Goal: Task Accomplishment & Management: Manage account settings

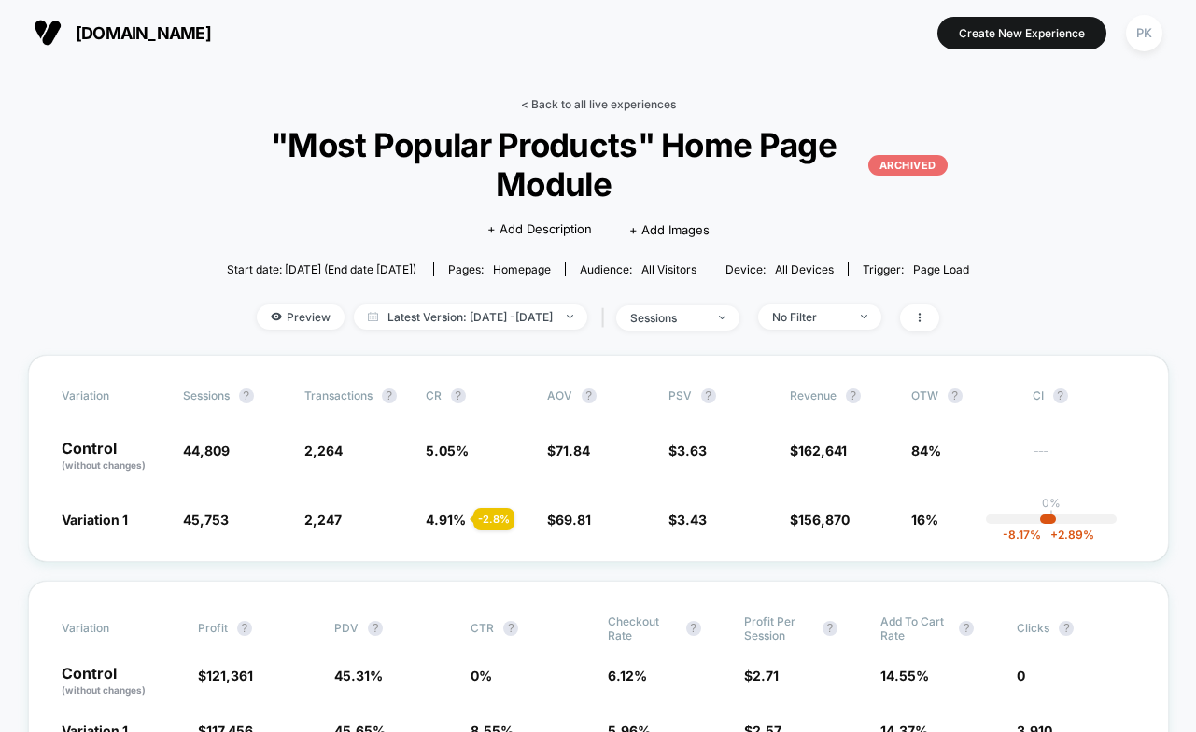
click at [601, 101] on link "< Back to all live experiences" at bounding box center [598, 104] width 155 height 14
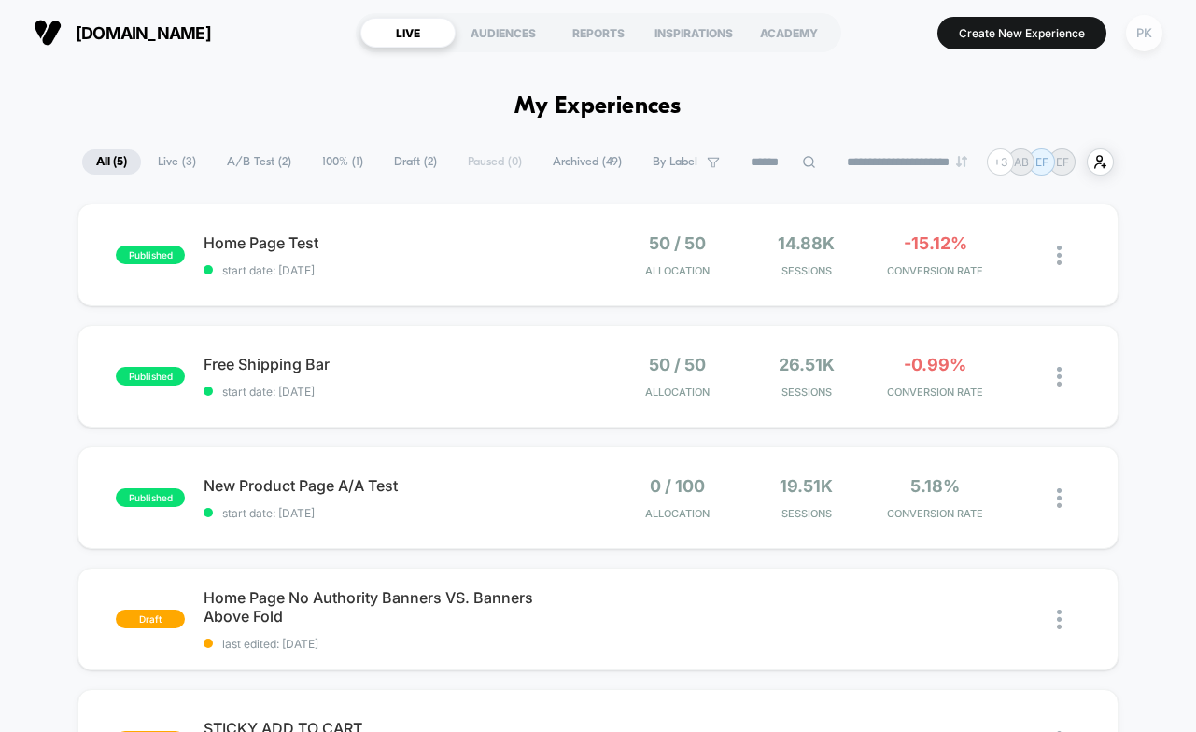
click at [1138, 37] on div "PK" at bounding box center [1144, 33] width 36 height 36
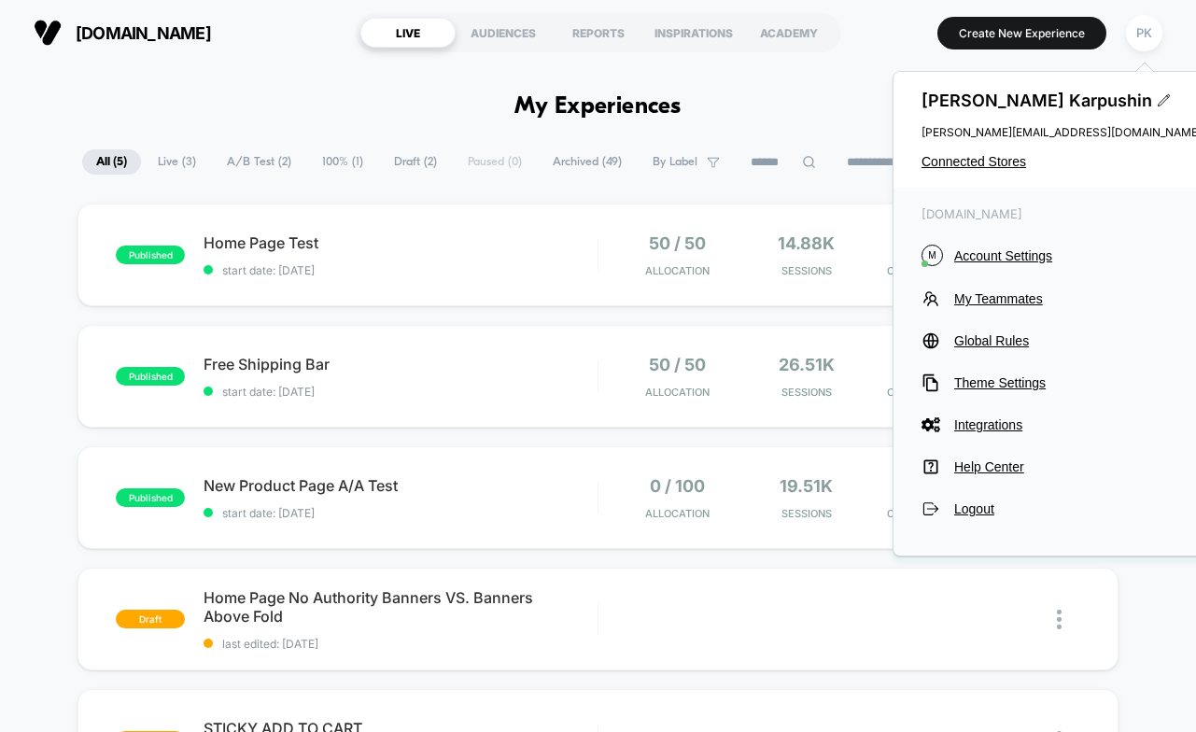
click at [798, 151] on input at bounding box center [783, 162] width 93 height 22
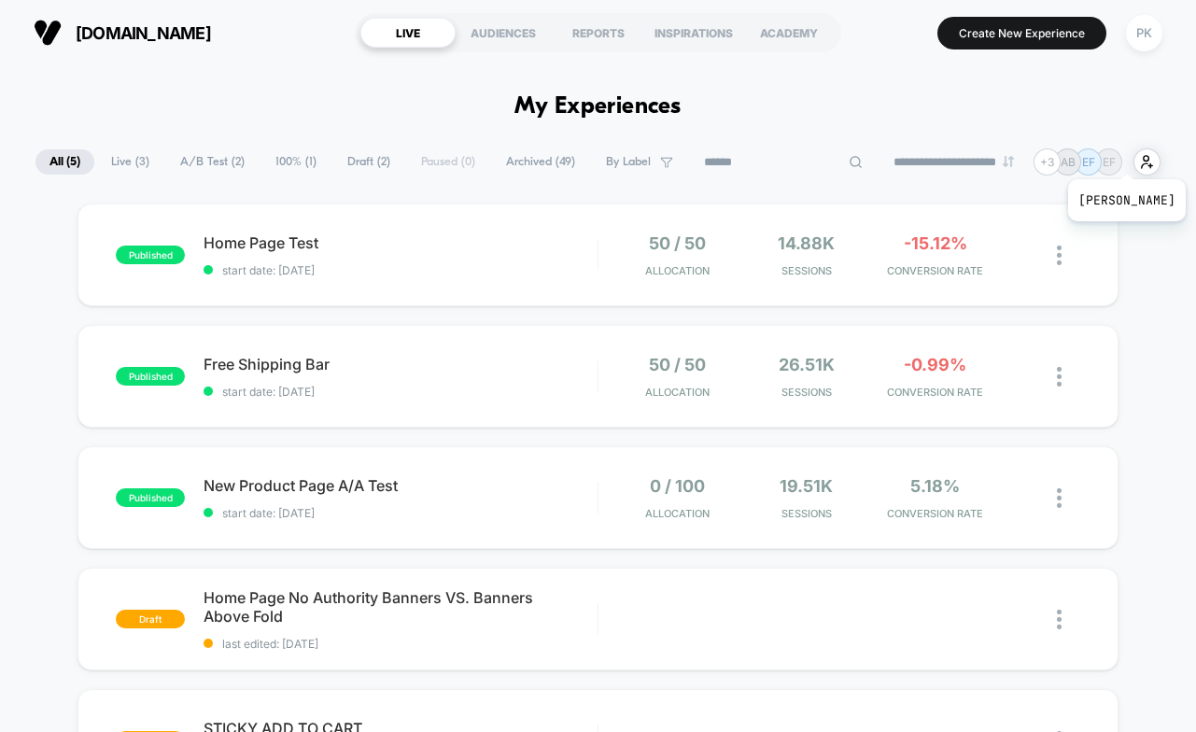
click at [1126, 156] on div "+ 3 [PERSON_NAME] [PERSON_NAME] [PERSON_NAME] [PERSON_NAME] [PERSON_NAME] [PERS…" at bounding box center [1097, 161] width 127 height 27
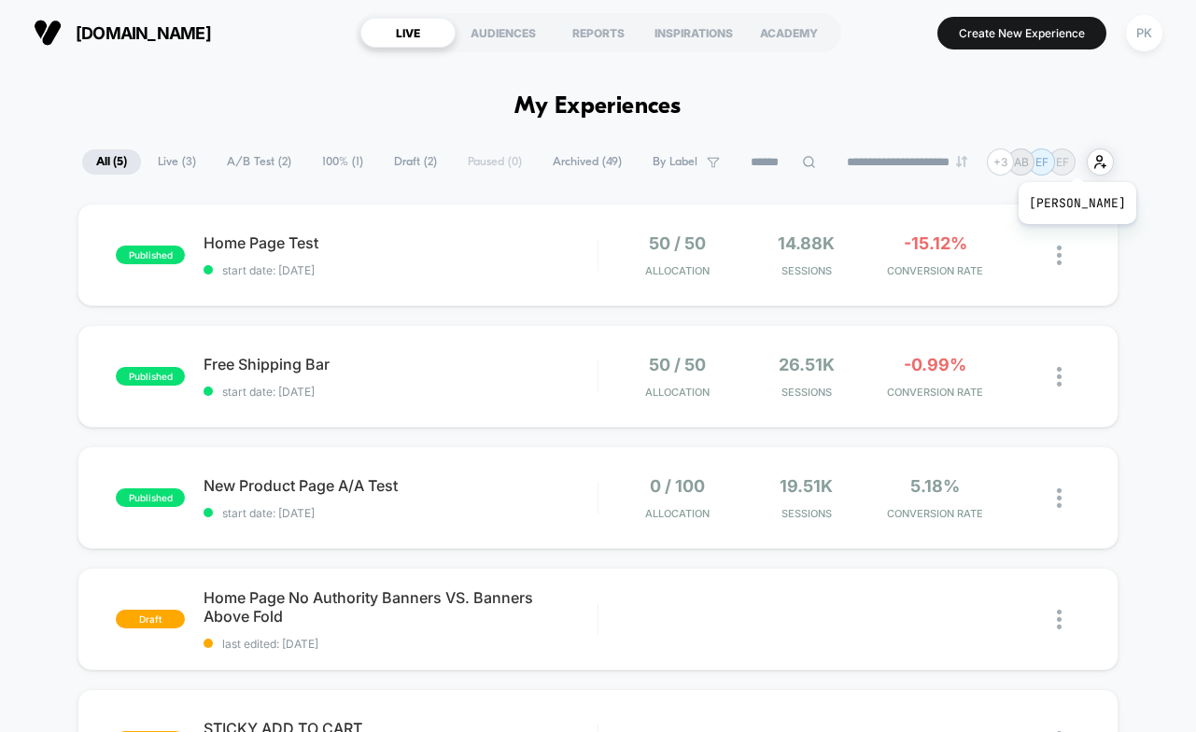
click at [1069, 159] on p "EF" at bounding box center [1062, 162] width 13 height 14
click at [1160, 33] on div "PK" at bounding box center [1144, 33] width 36 height 36
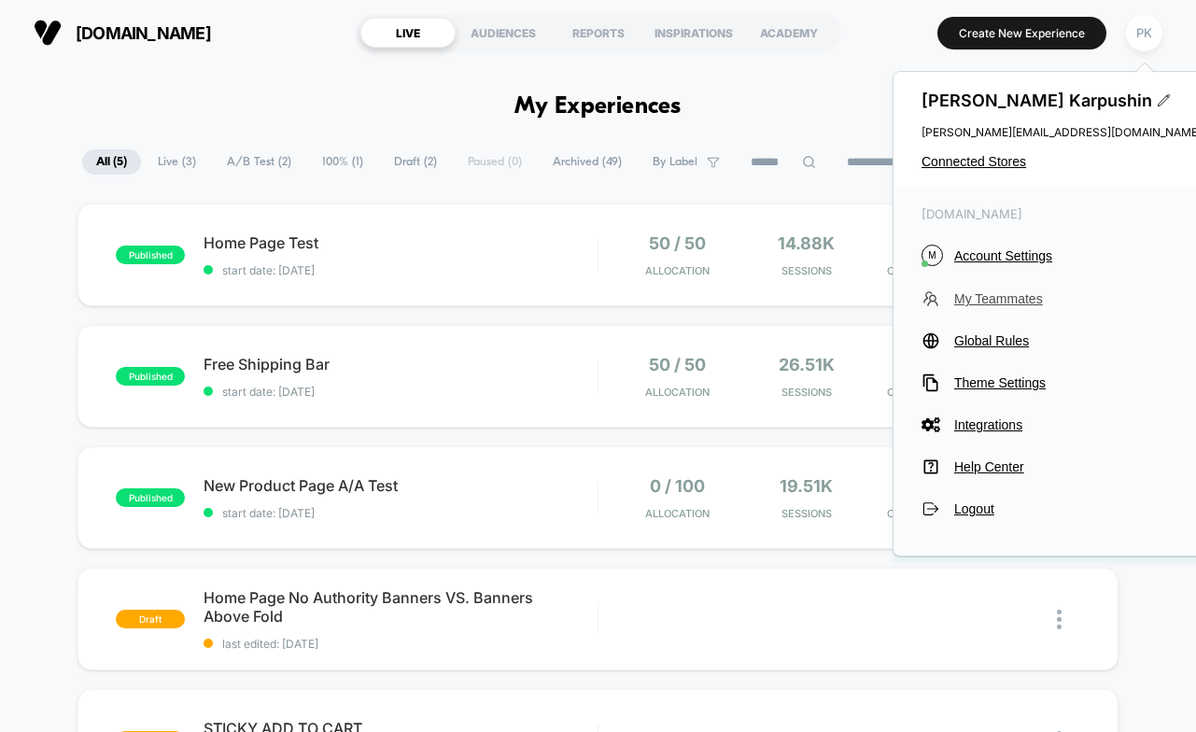
click at [1022, 296] on span "My Teammates" at bounding box center [1077, 298] width 247 height 15
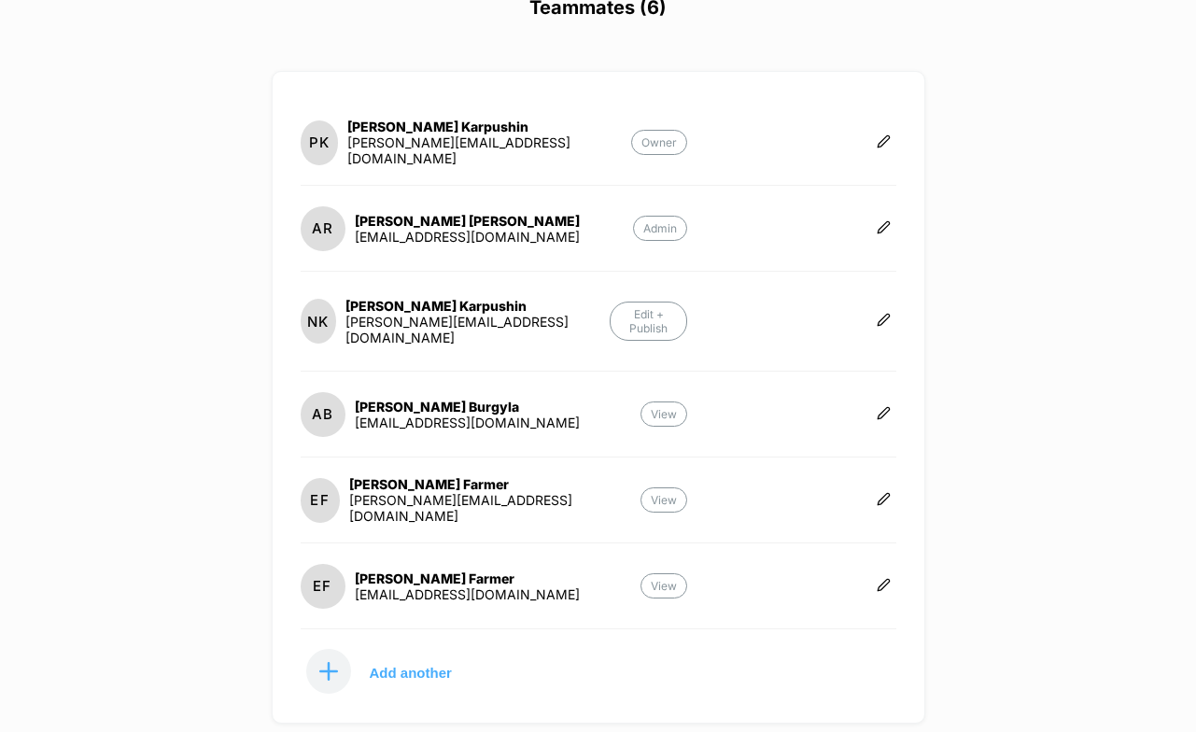
scroll to position [151, 0]
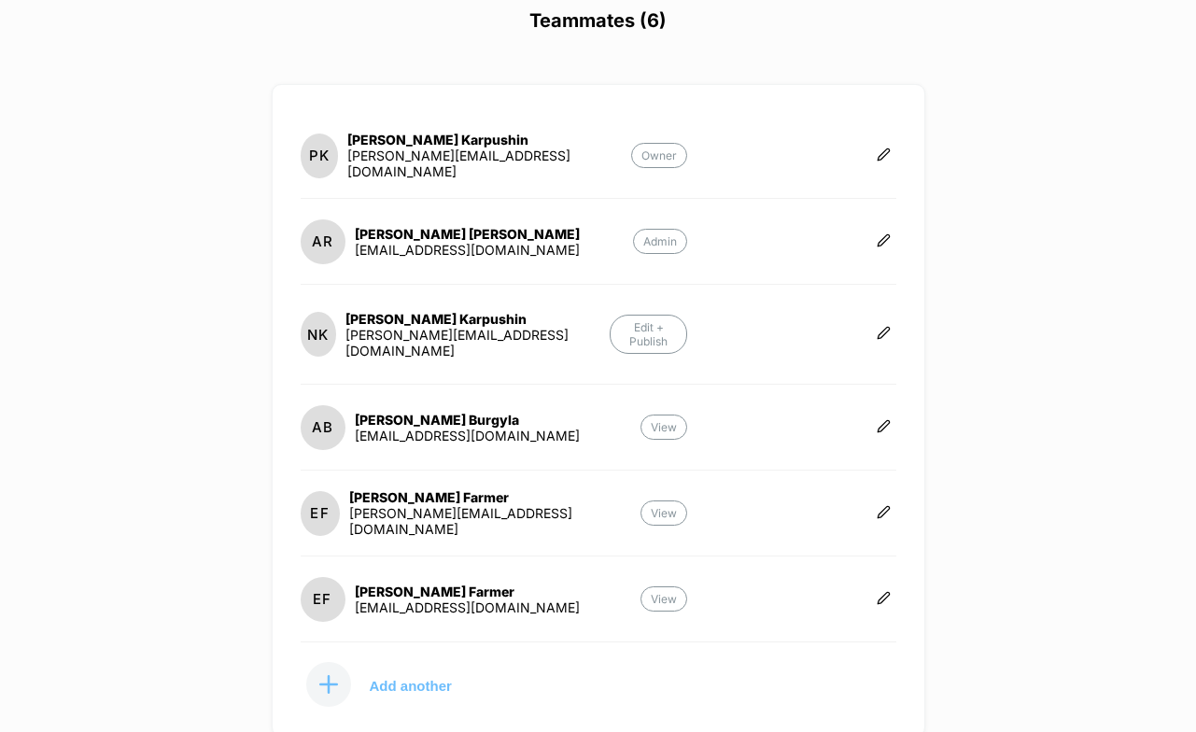
click at [431, 681] on p "Add another" at bounding box center [411, 685] width 82 height 9
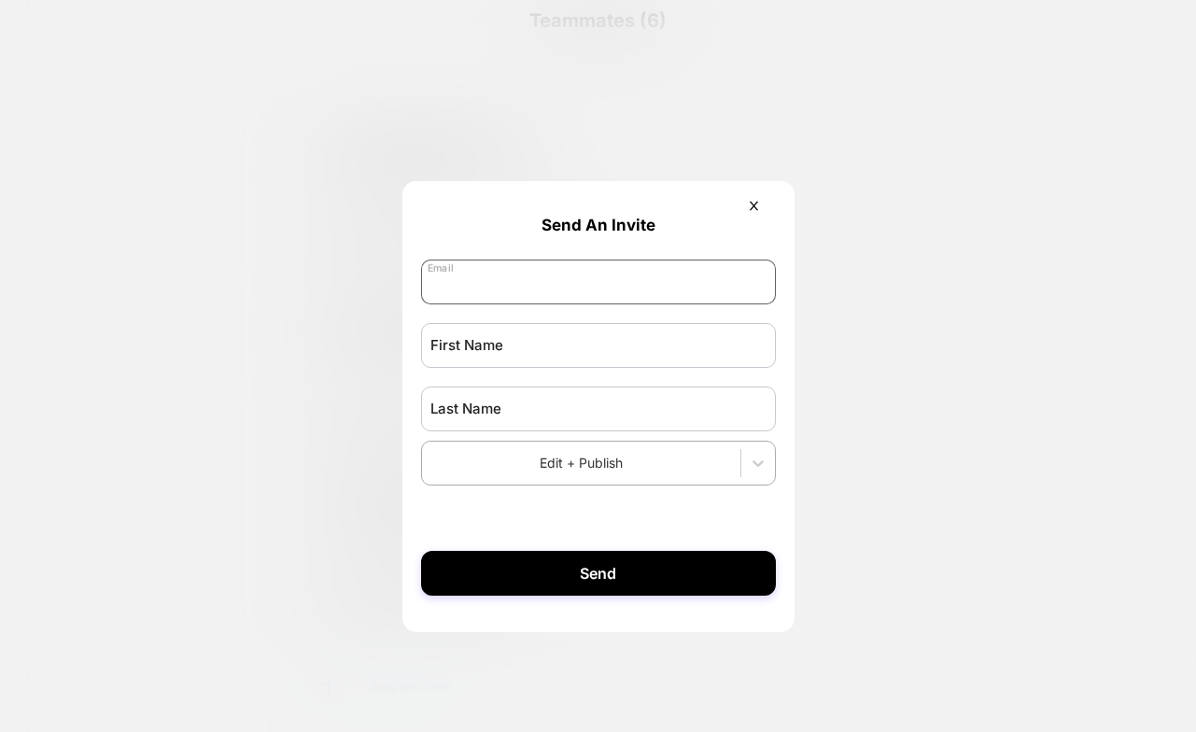
click at [527, 296] on input "email" at bounding box center [598, 282] width 355 height 45
paste input "**********"
type input "**********"
click at [516, 360] on input "text" at bounding box center [598, 345] width 355 height 45
type input "******"
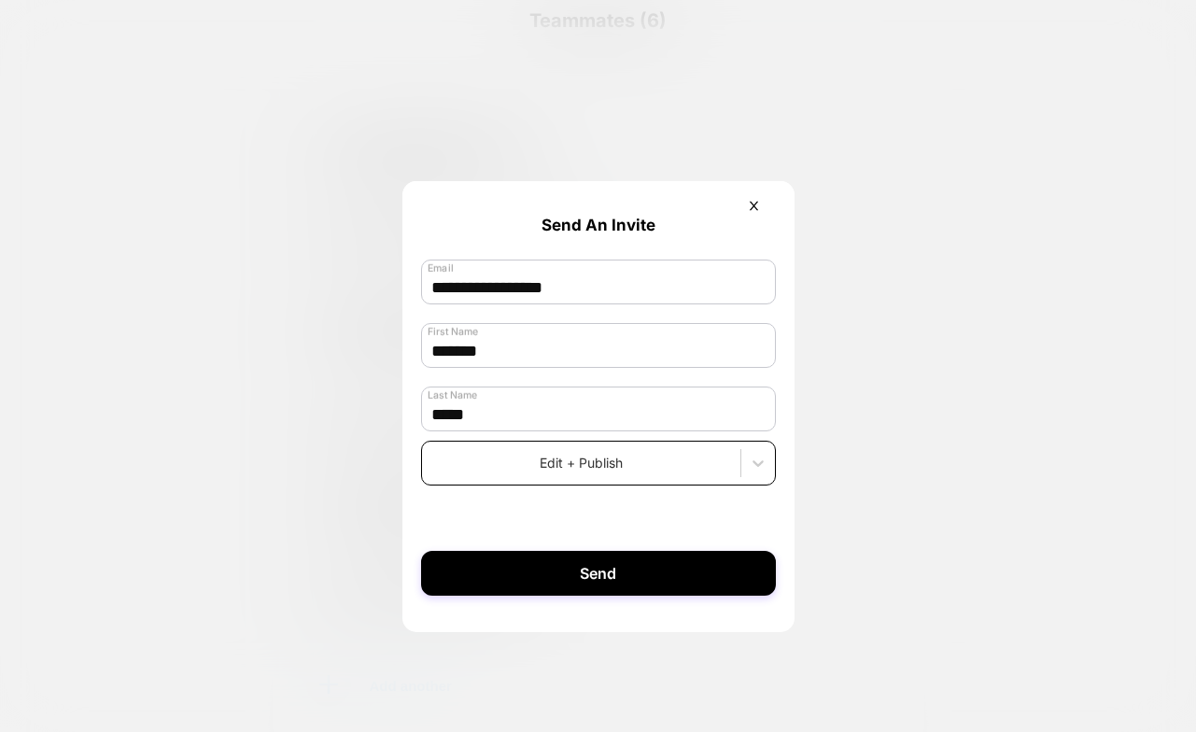
click at [626, 471] on div at bounding box center [581, 463] width 300 height 20
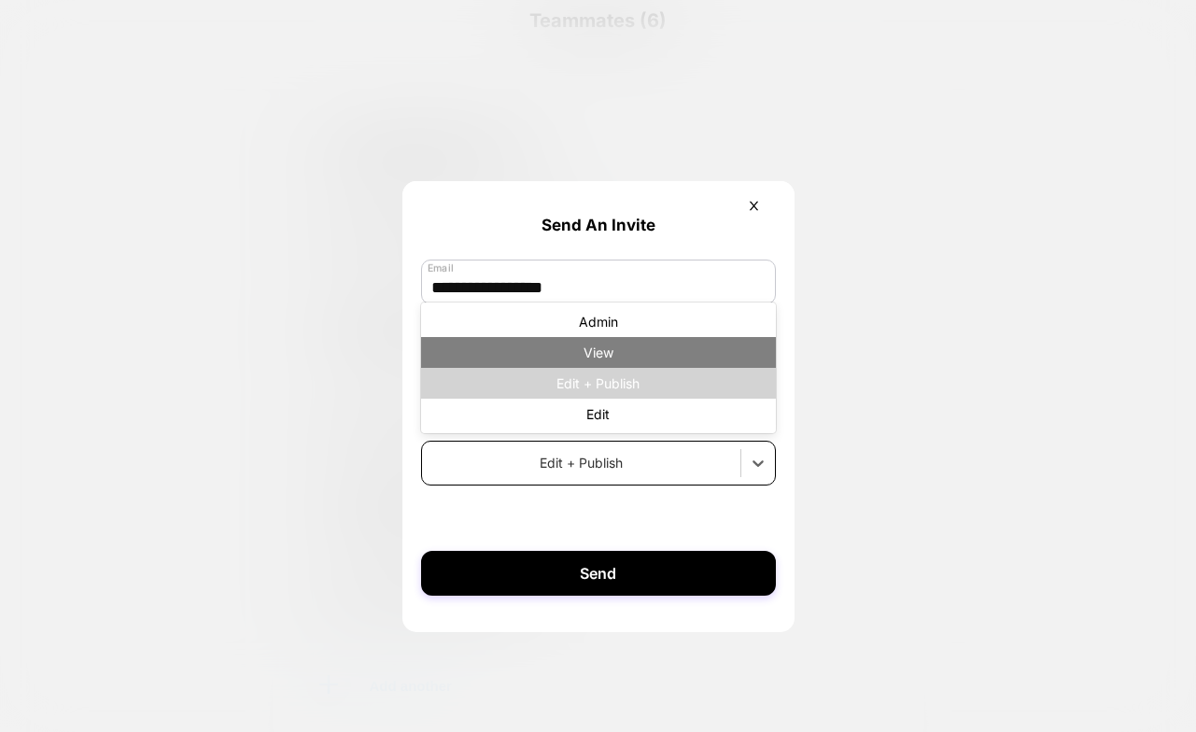
click at [634, 350] on div "View" at bounding box center [598, 352] width 355 height 31
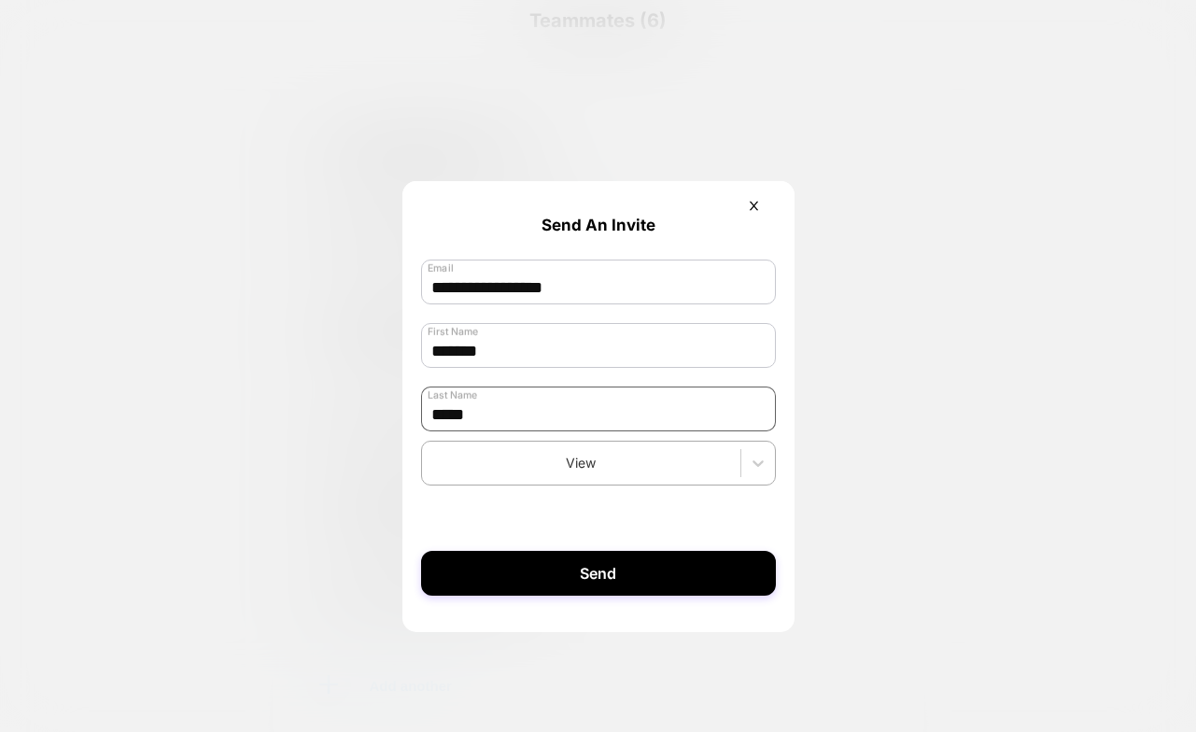
click at [554, 429] on input "****" at bounding box center [598, 409] width 355 height 45
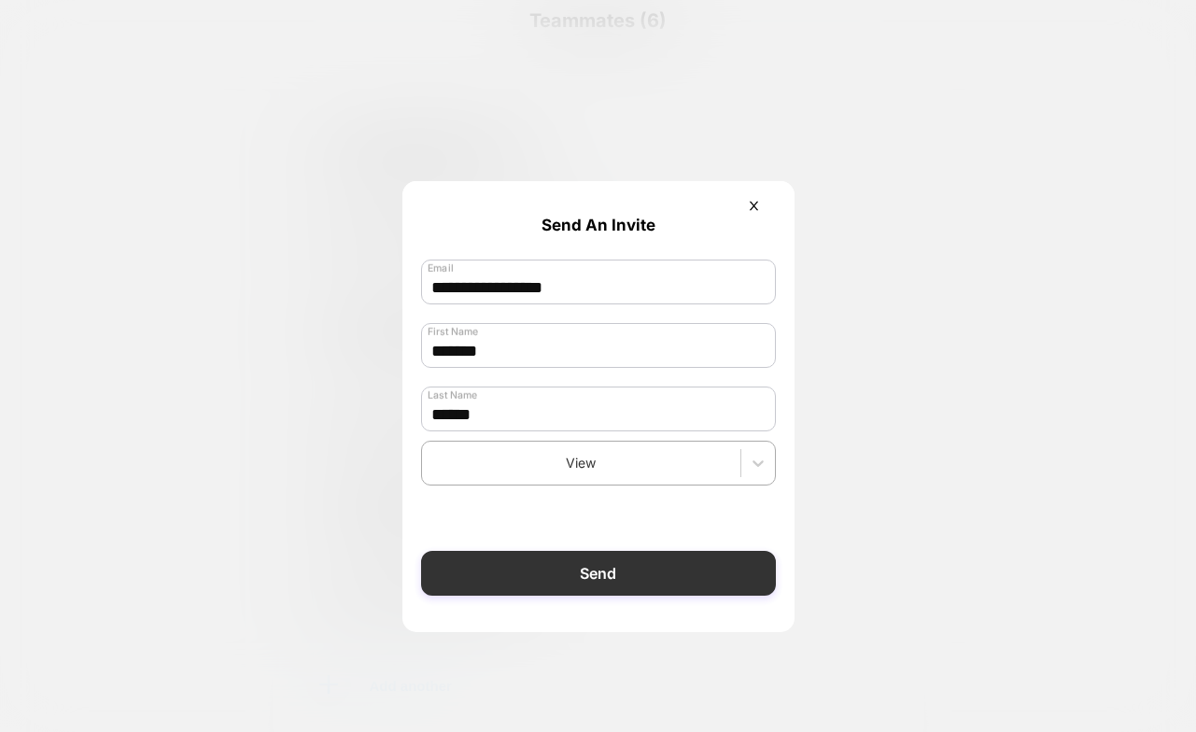
type input "******"
click at [550, 583] on button "Send" at bounding box center [598, 573] width 355 height 45
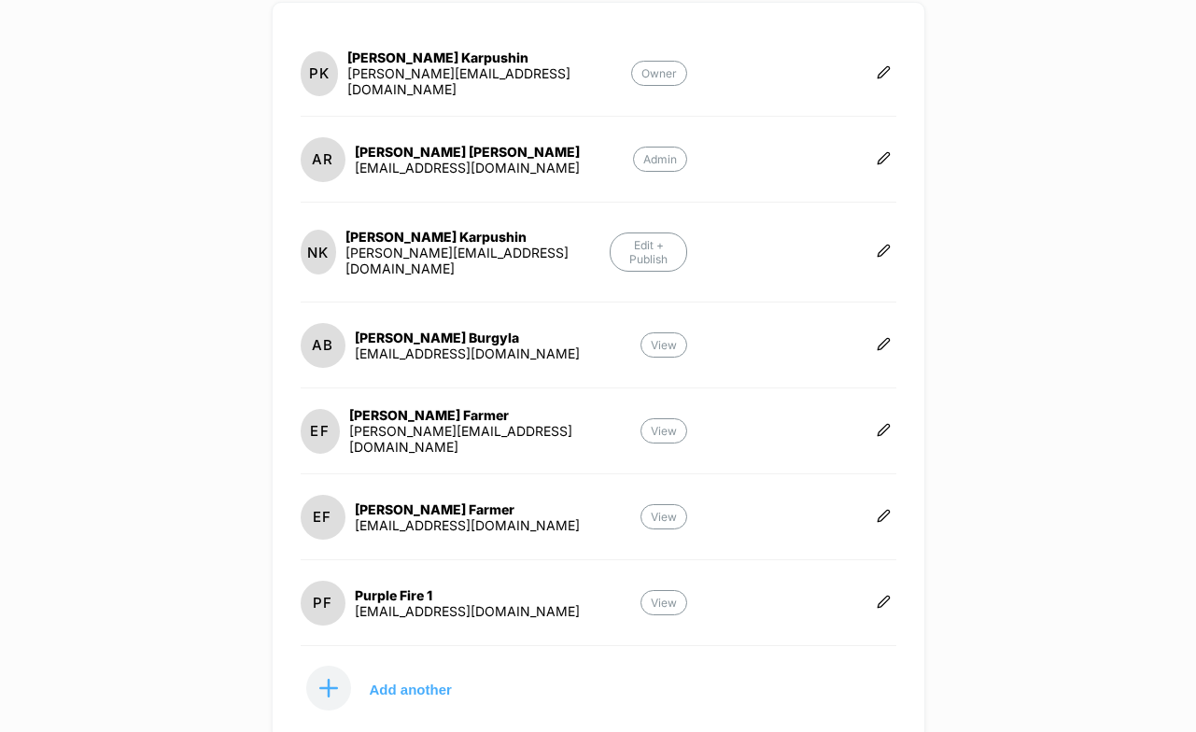
scroll to position [358, 0]
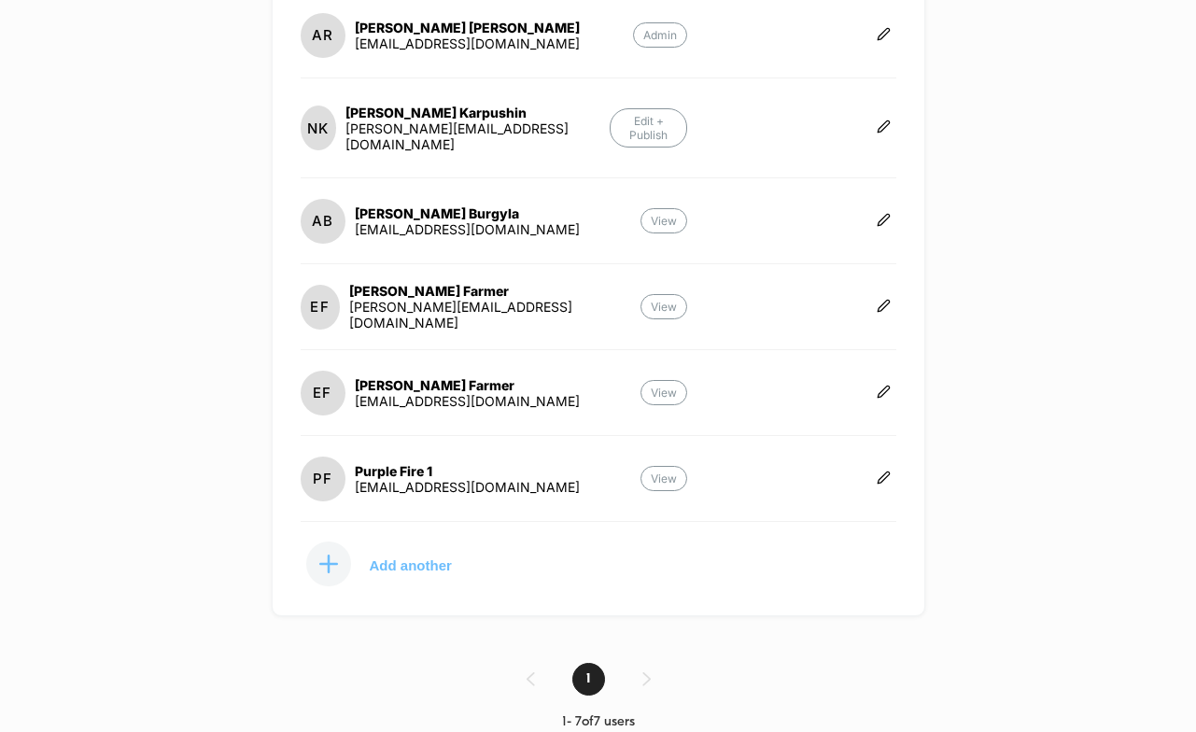
click at [436, 560] on p "Add another" at bounding box center [411, 564] width 82 height 9
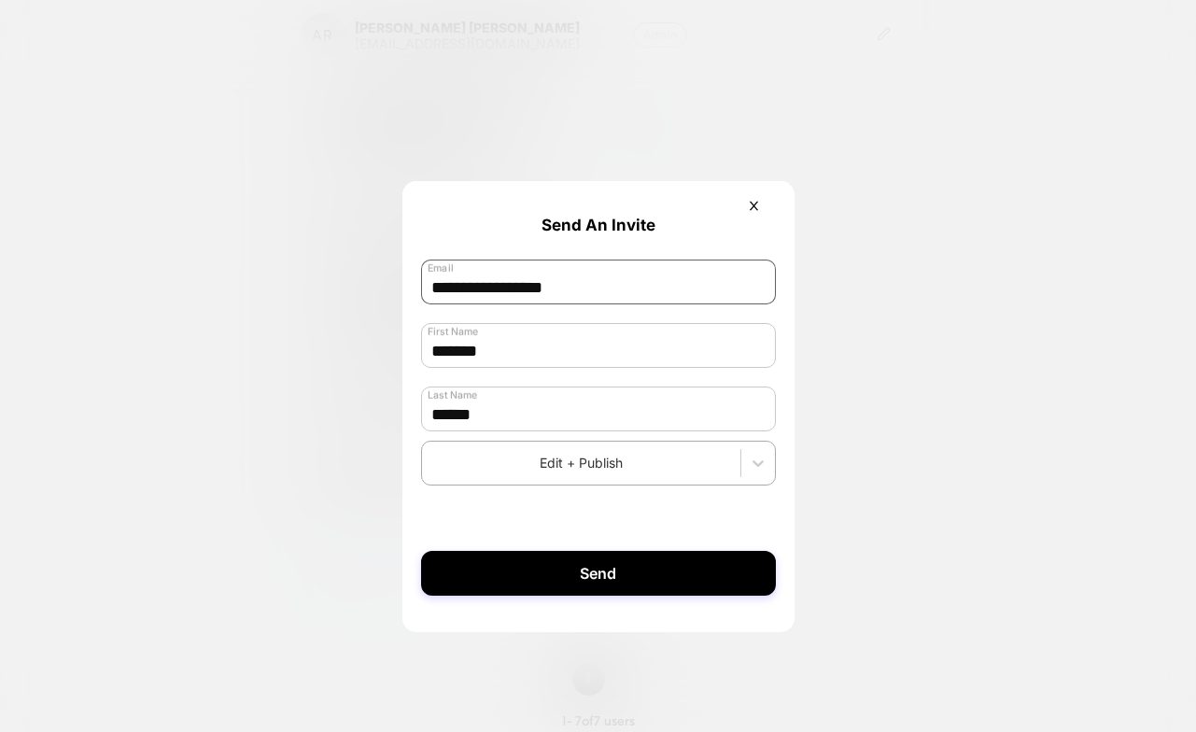
click at [518, 276] on input "**********" at bounding box center [598, 282] width 355 height 45
paste input "***"
type input "**********"
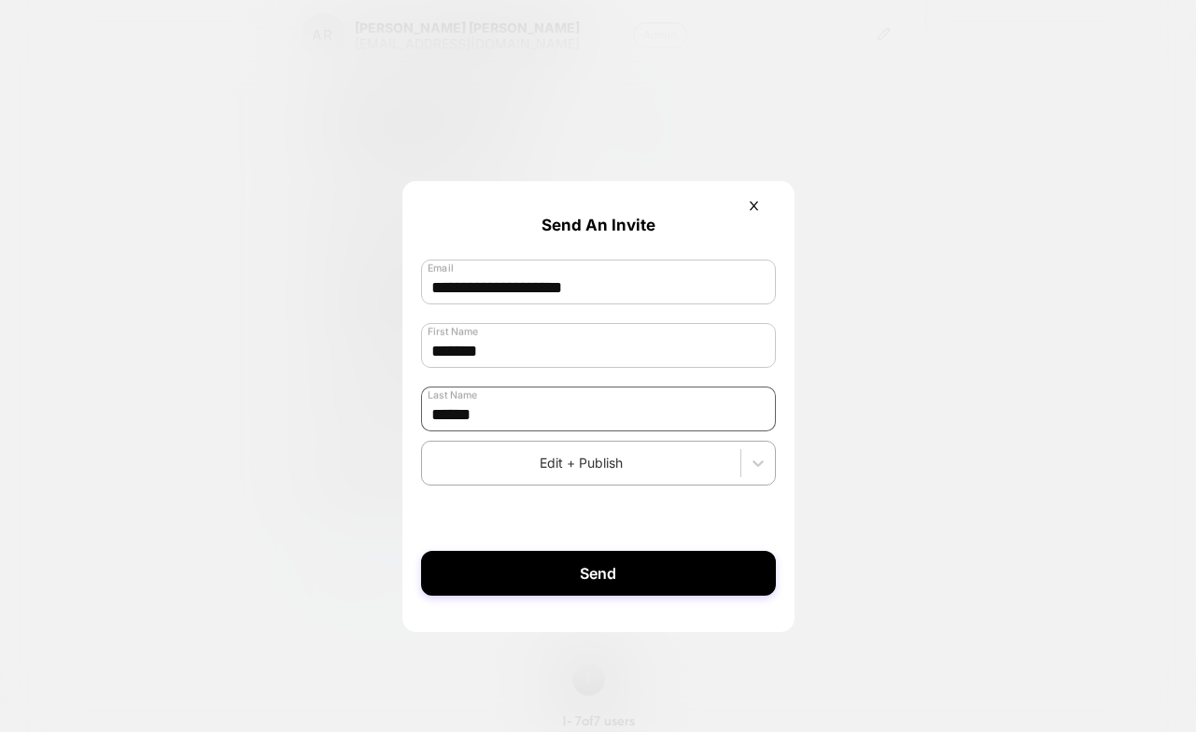
click at [490, 425] on input "******" at bounding box center [598, 409] width 355 height 45
type input "******"
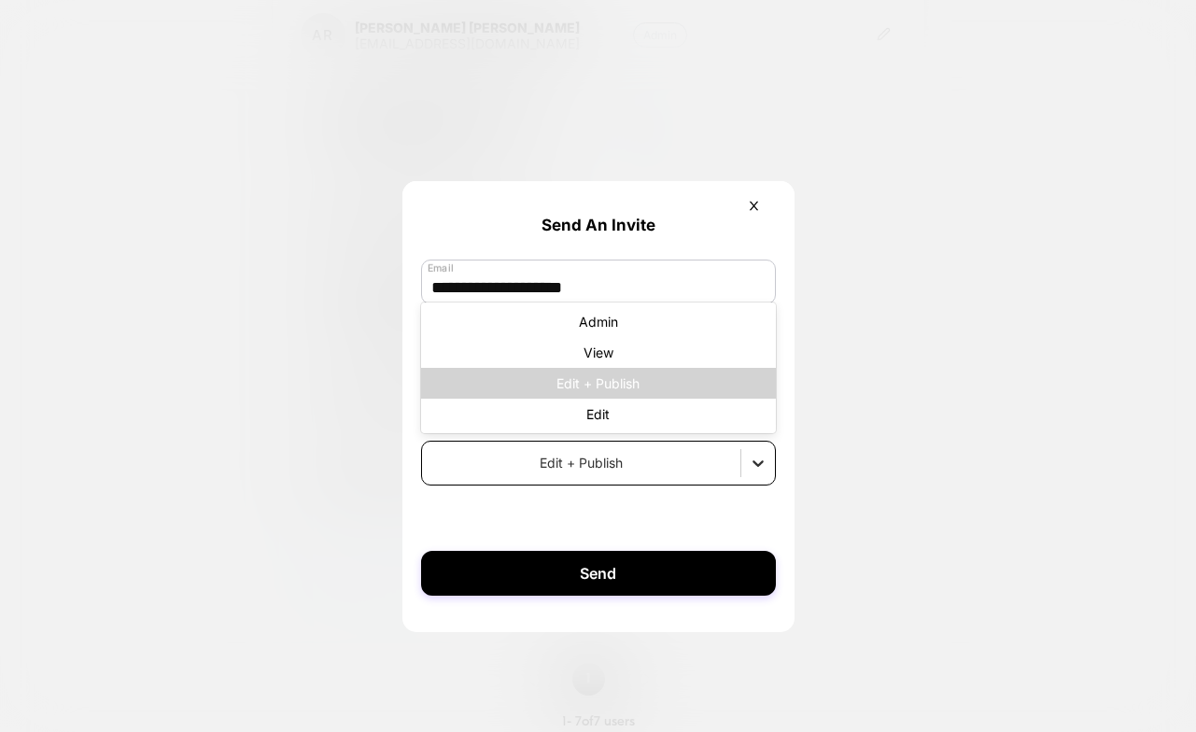
click at [759, 473] on icon at bounding box center [758, 463] width 19 height 19
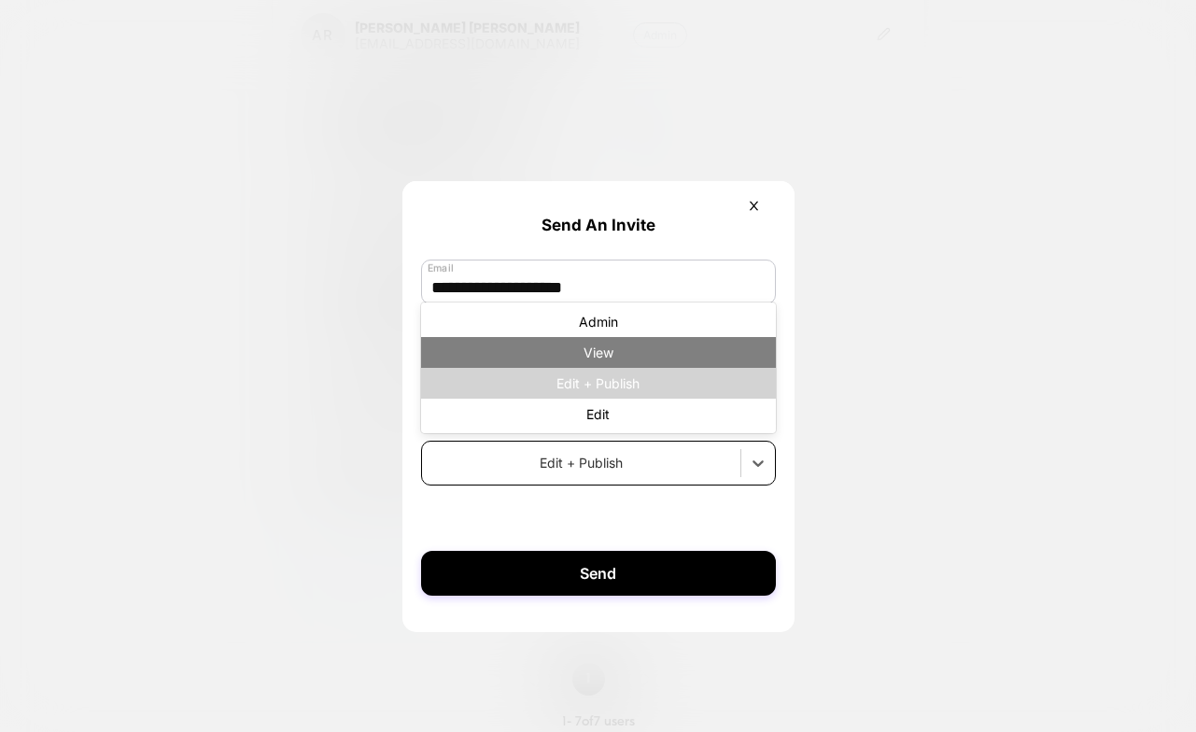
click at [624, 359] on div "View" at bounding box center [598, 352] width 355 height 31
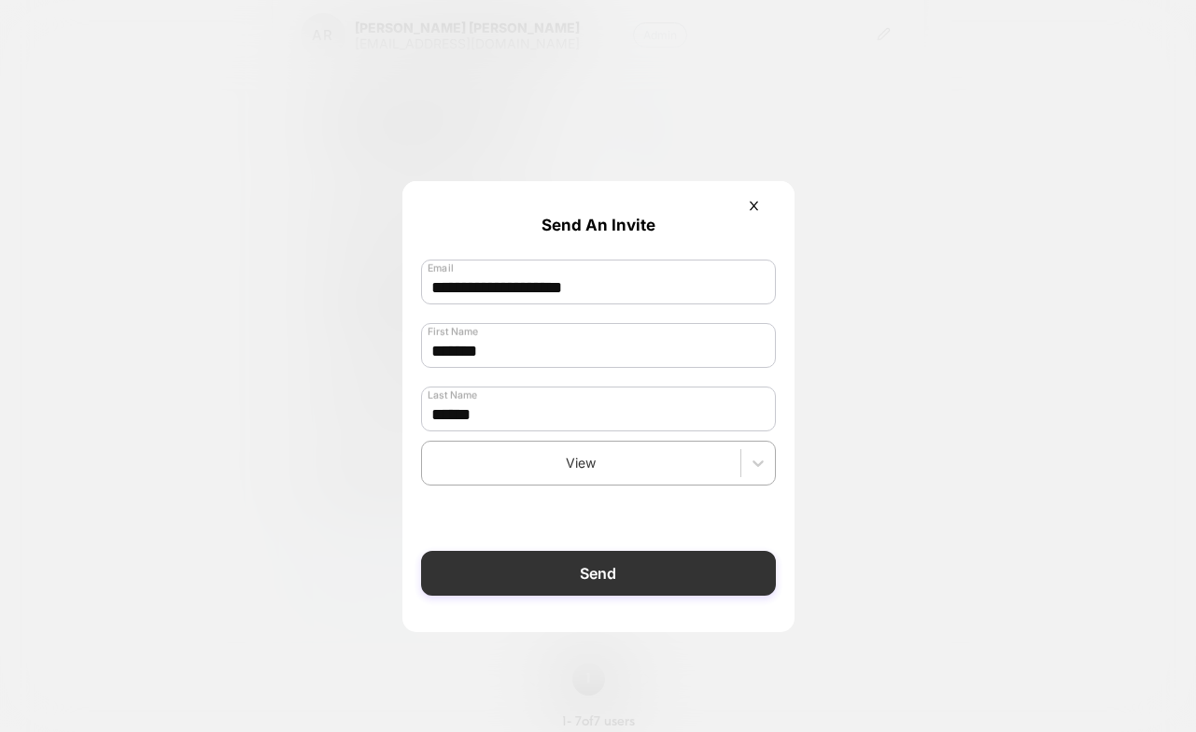
click at [598, 590] on button "Send" at bounding box center [598, 573] width 355 height 45
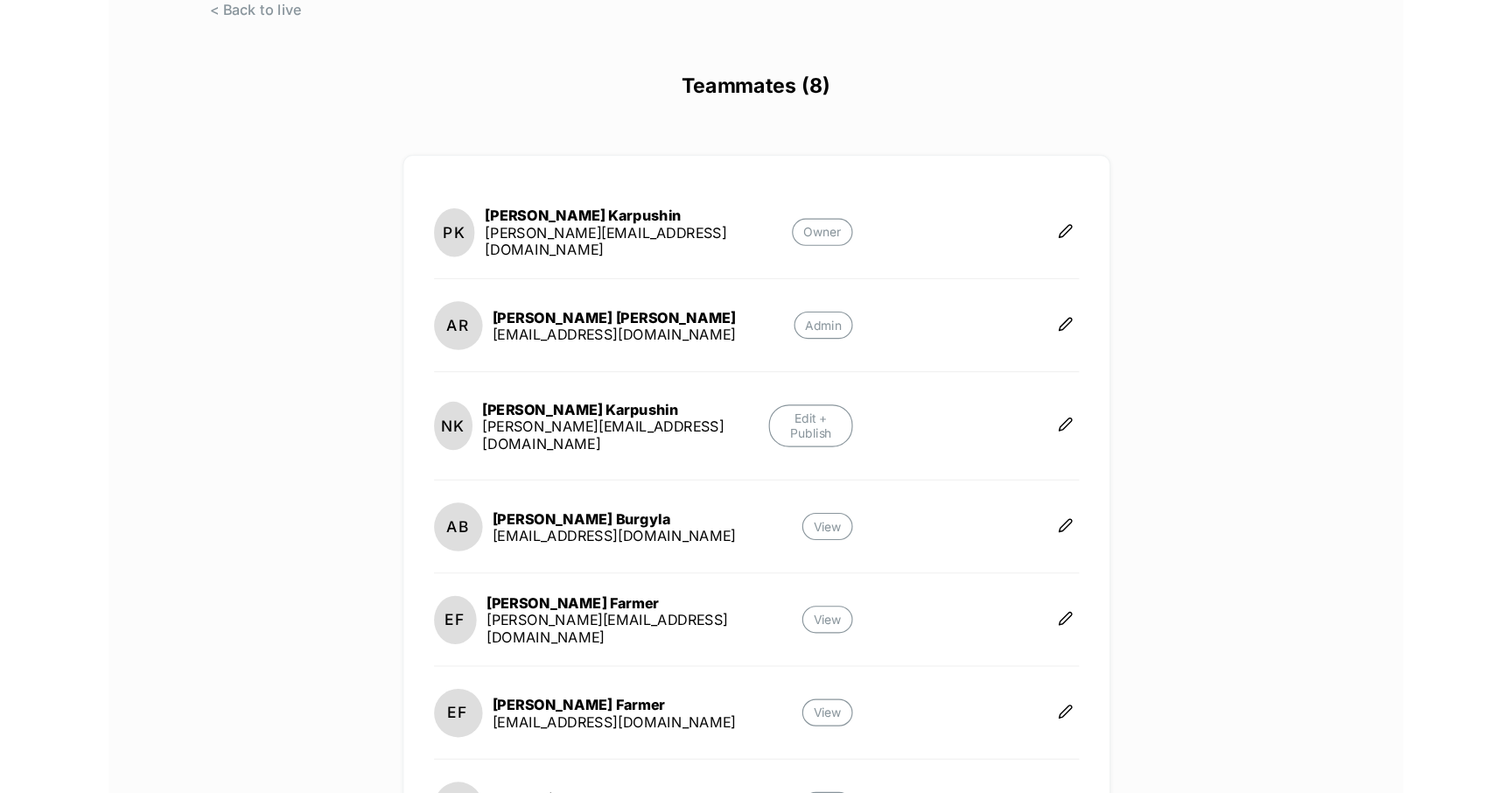
scroll to position [0, 0]
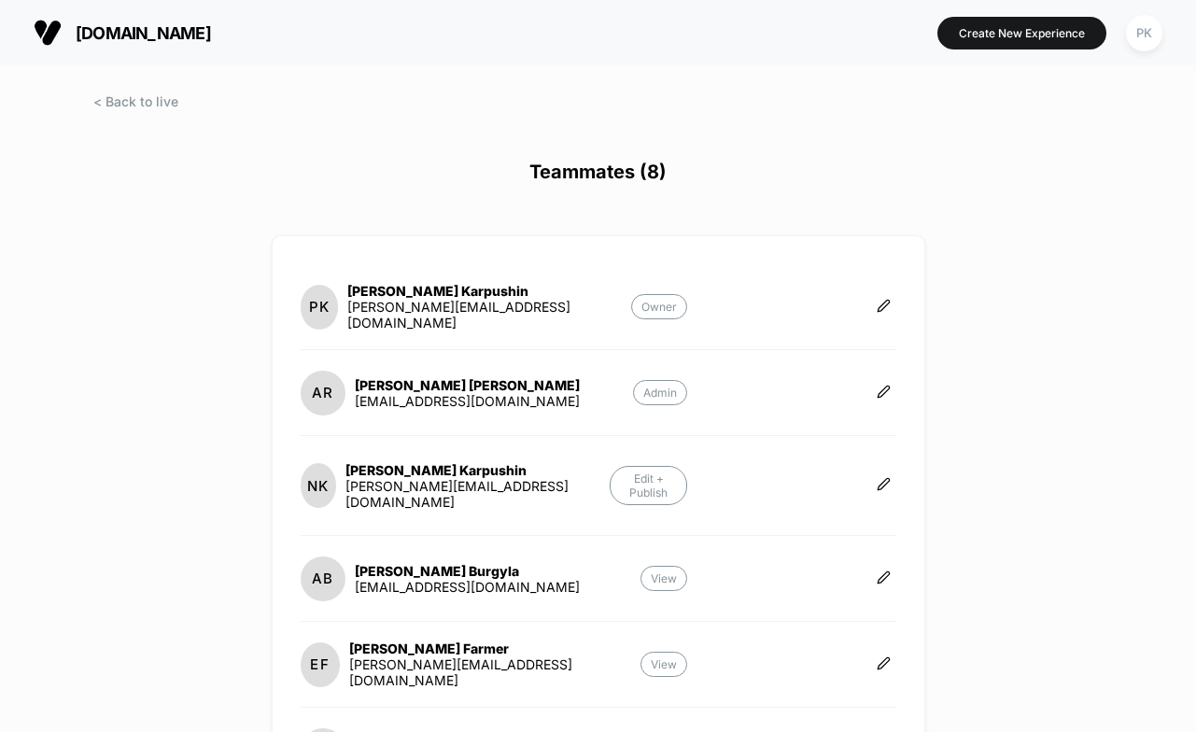
click at [139, 110] on div at bounding box center [598, 118] width 1196 height 47
click at [134, 106] on span at bounding box center [135, 101] width 85 height 16
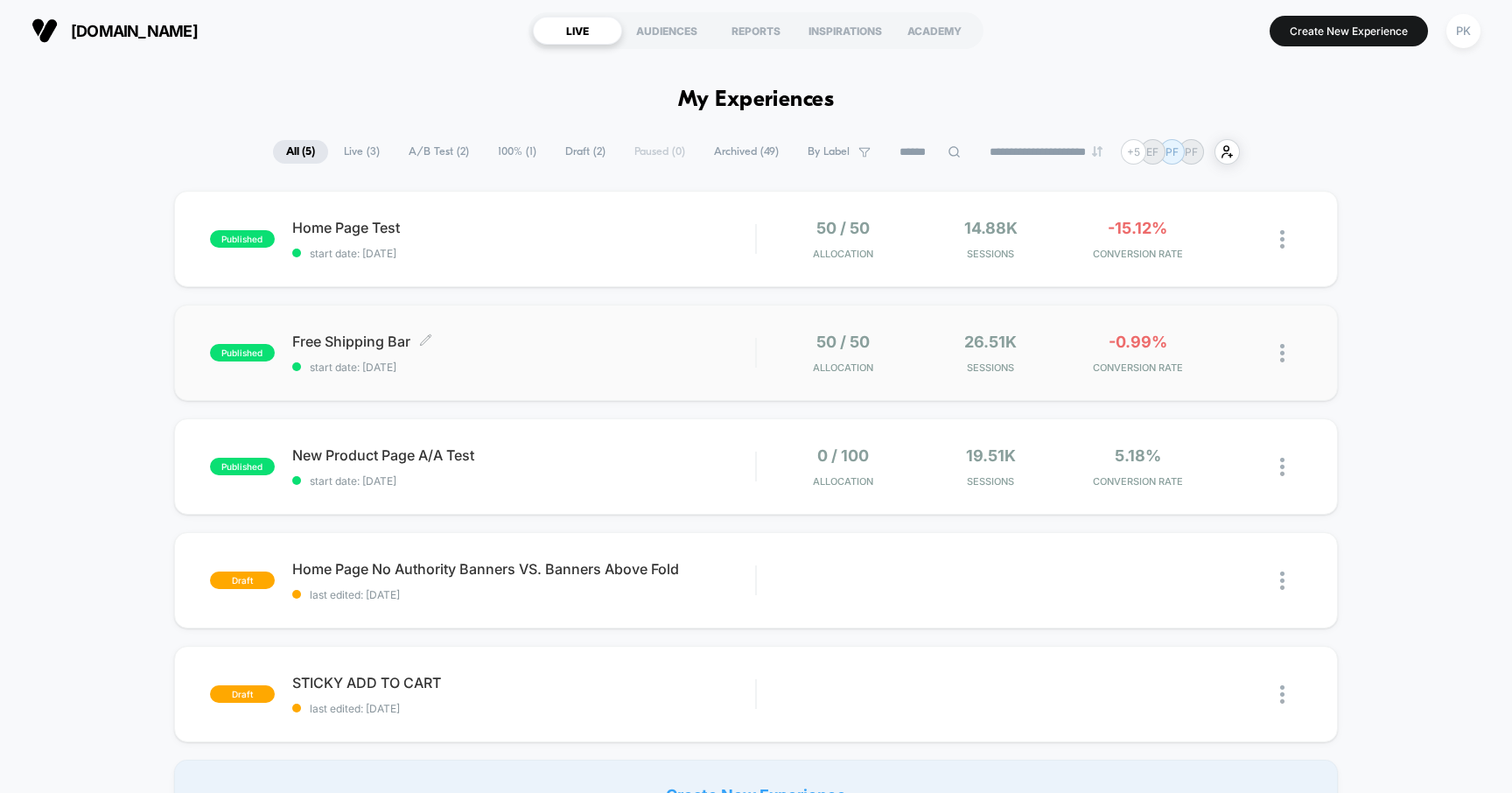
click at [354, 341] on span "Free Shipping Bar Click to edit experience details" at bounding box center [524, 341] width 464 height 18
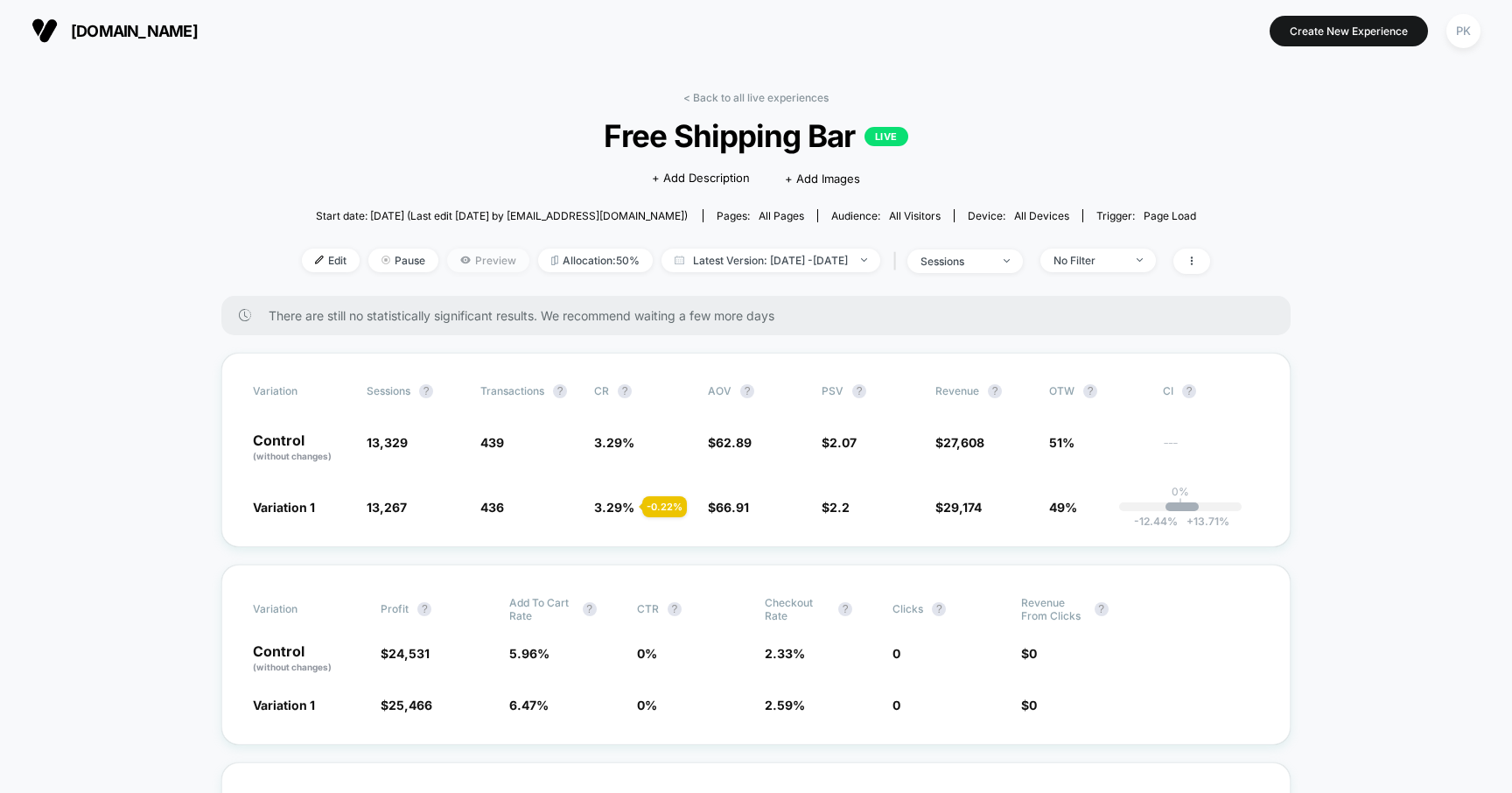
click at [480, 258] on span "Preview" at bounding box center [488, 260] width 82 height 23
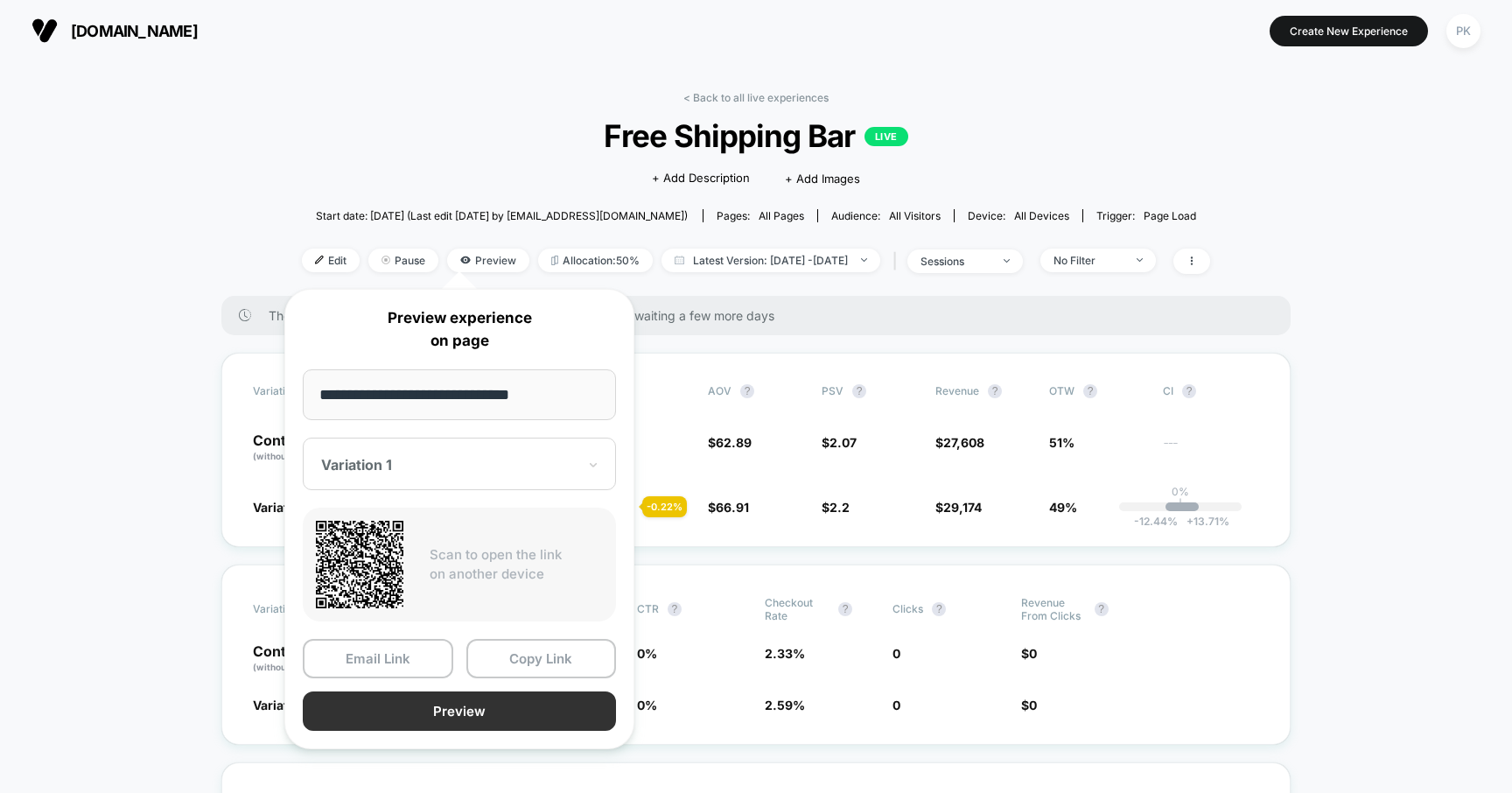
click at [437, 685] on button "Preview" at bounding box center [459, 711] width 313 height 39
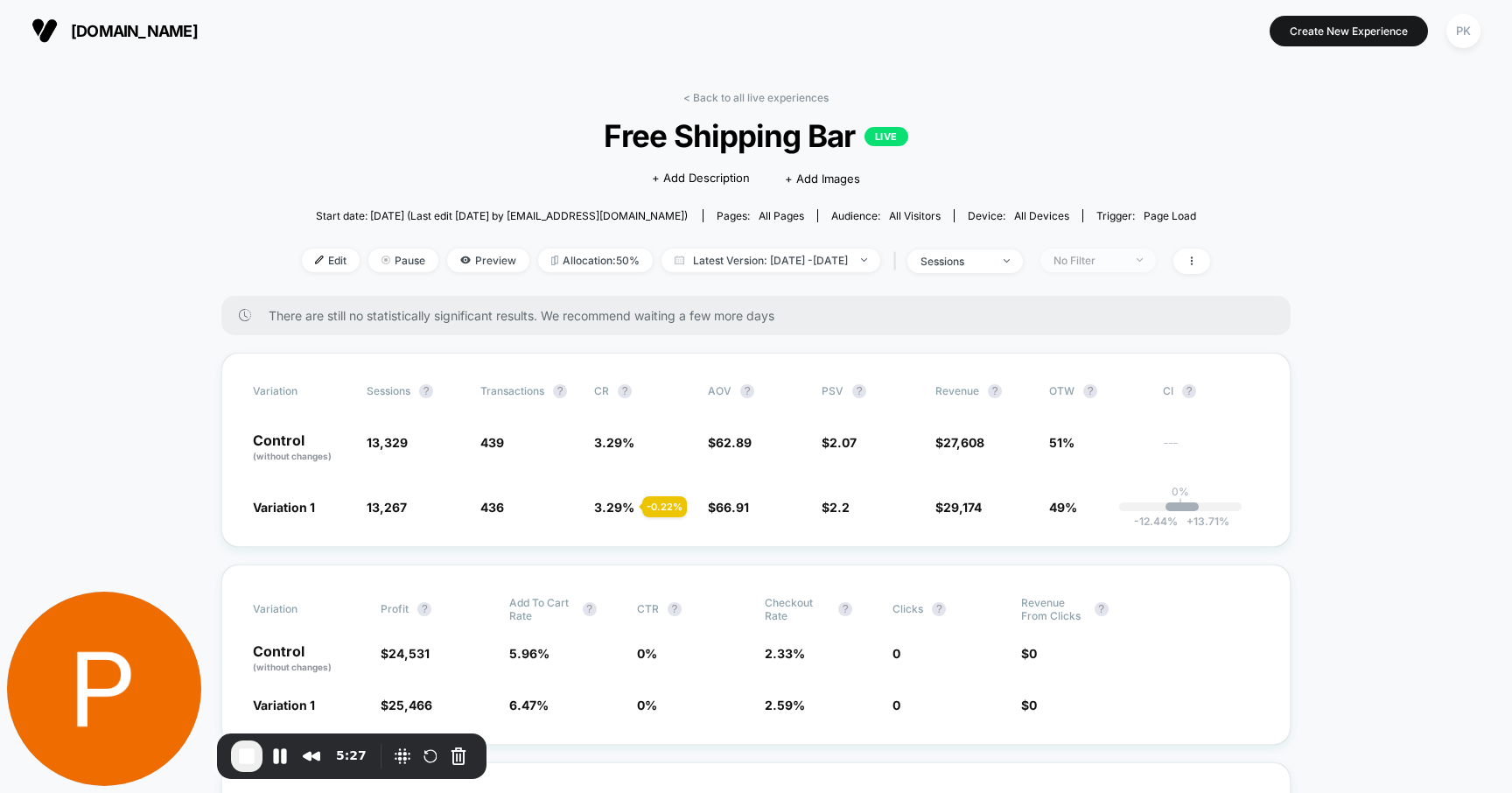
click at [1105, 268] on span "No Filter" at bounding box center [1097, 260] width 115 height 23
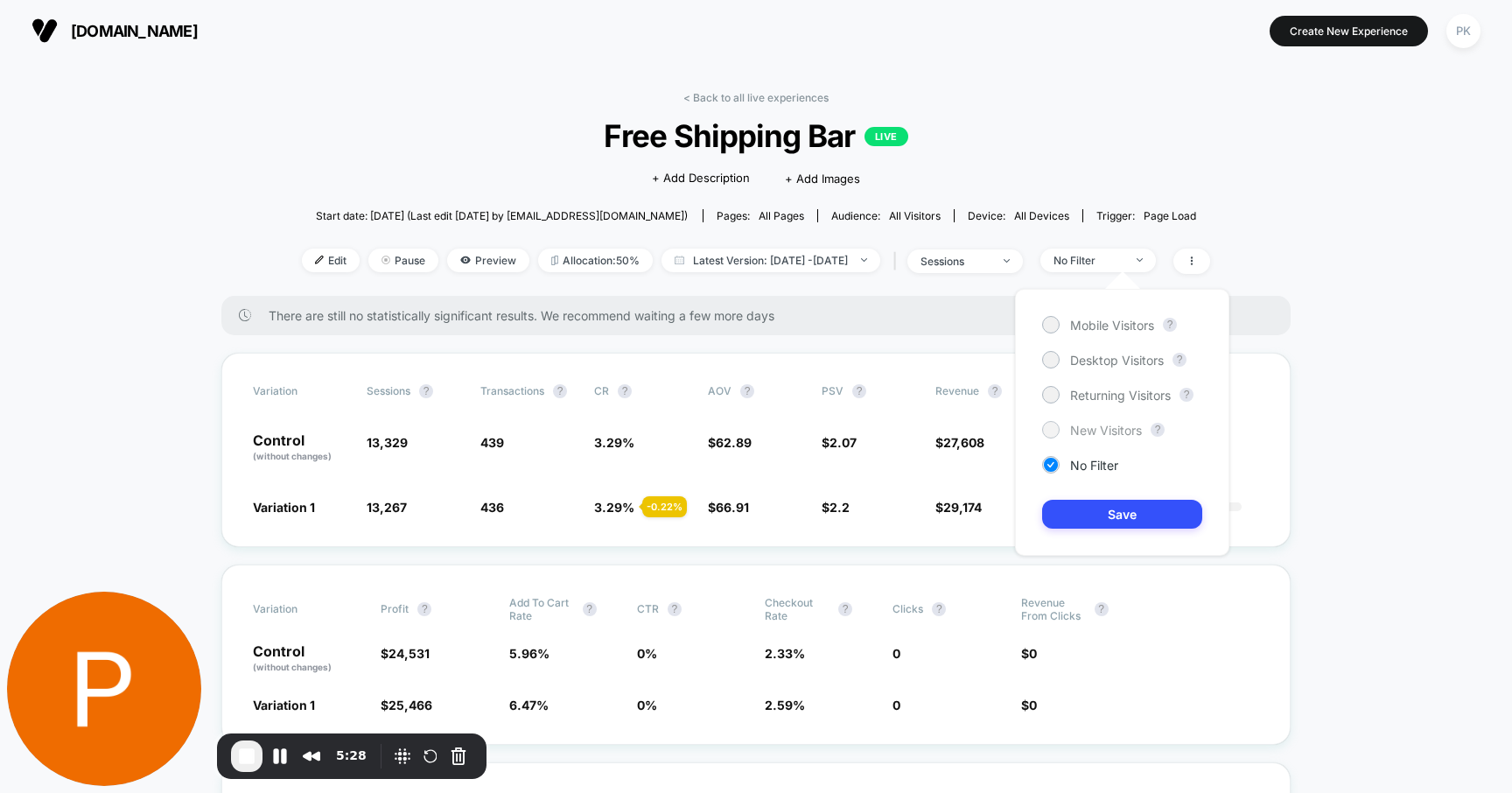
click at [1098, 430] on span "New Visitors" at bounding box center [1105, 430] width 72 height 15
click at [1100, 506] on button "Save" at bounding box center [1121, 514] width 160 height 29
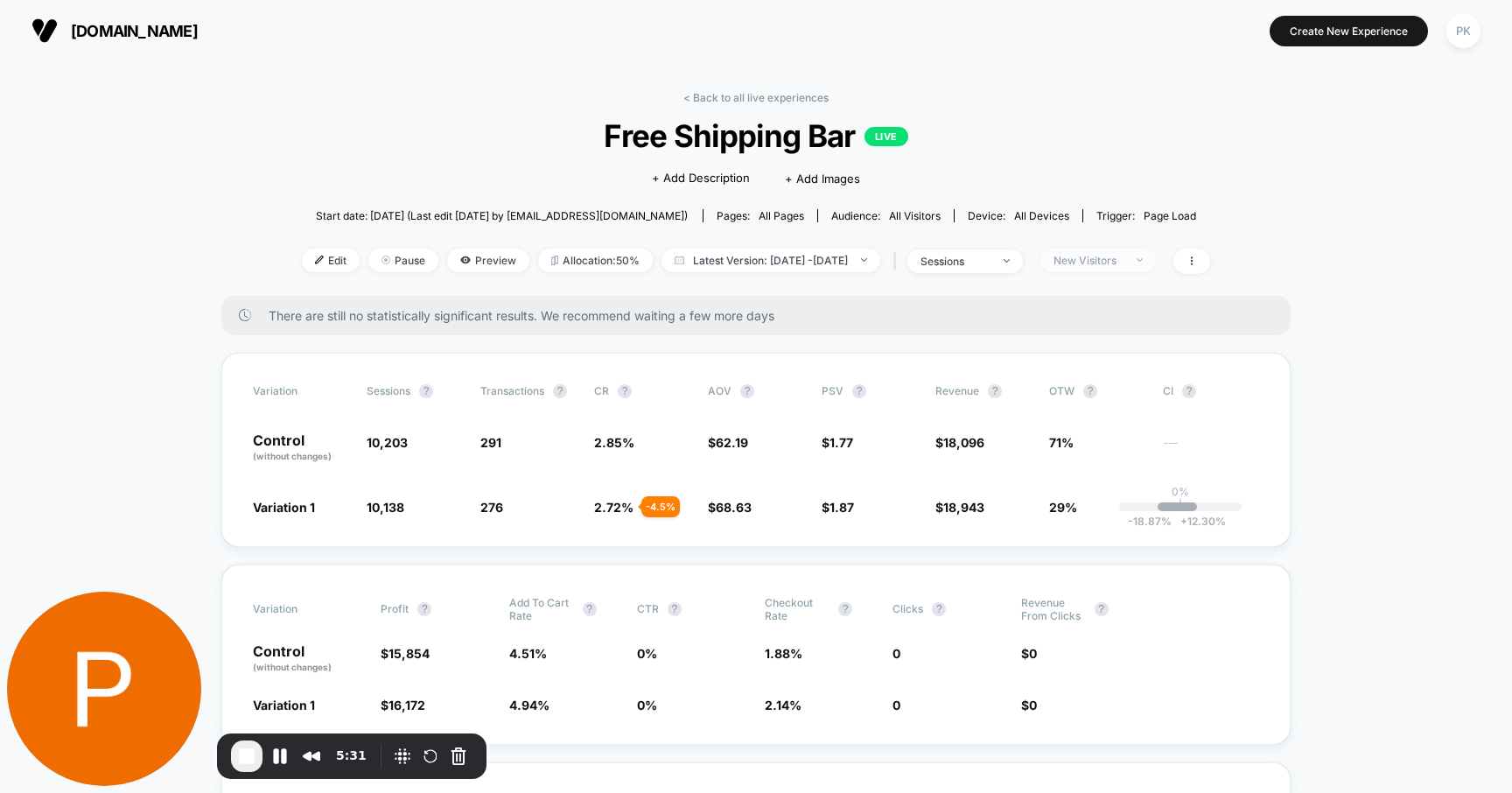
click at [1119, 257] on span "New Visitors" at bounding box center [1097, 260] width 115 height 23
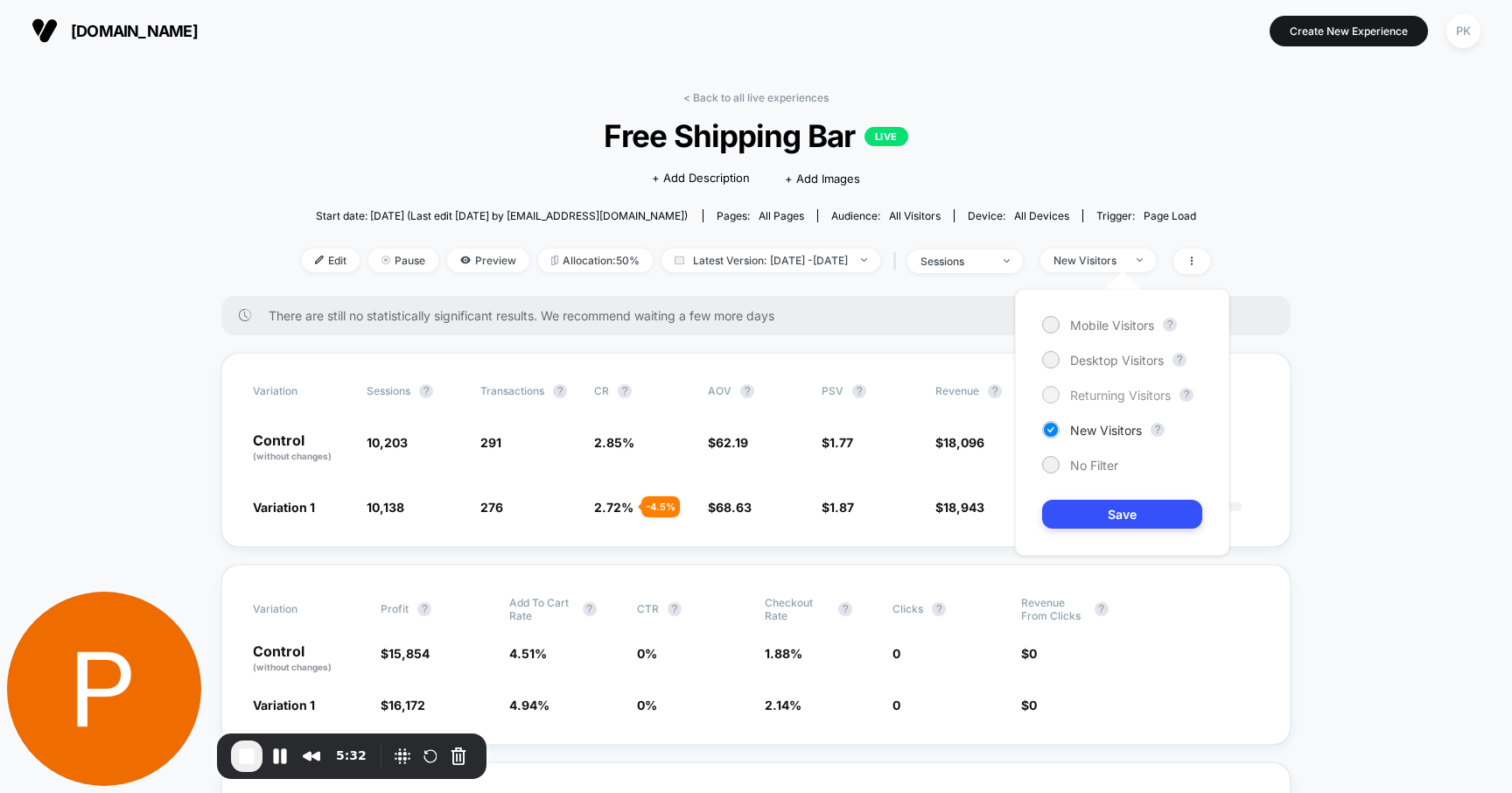
click at [1119, 400] on span "Returning Visitors" at bounding box center [1119, 396] width 100 height 15
click at [1119, 514] on button "Save" at bounding box center [1121, 514] width 160 height 29
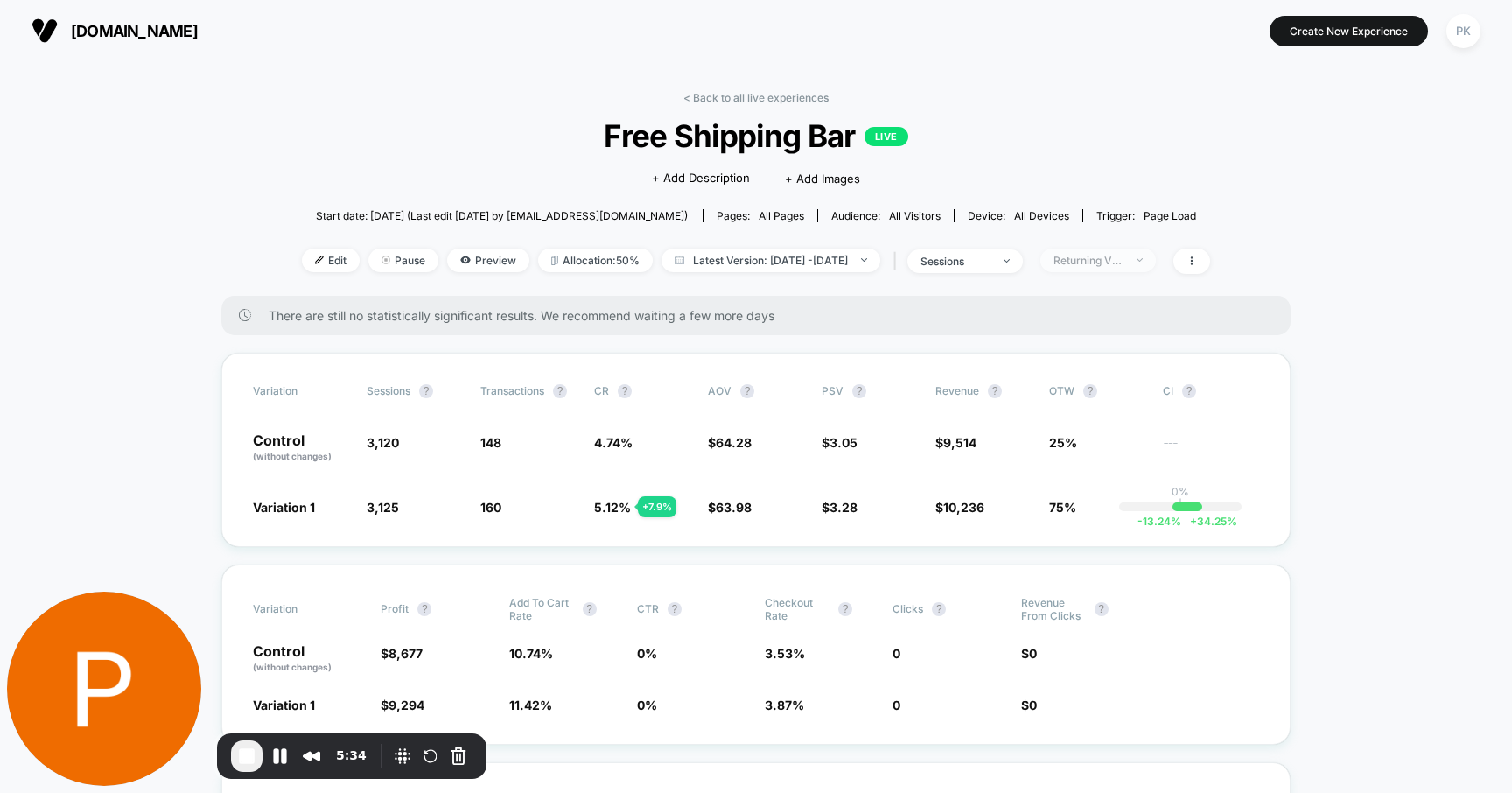
click at [1119, 259] on div "Returning Visitors" at bounding box center [1088, 261] width 70 height 13
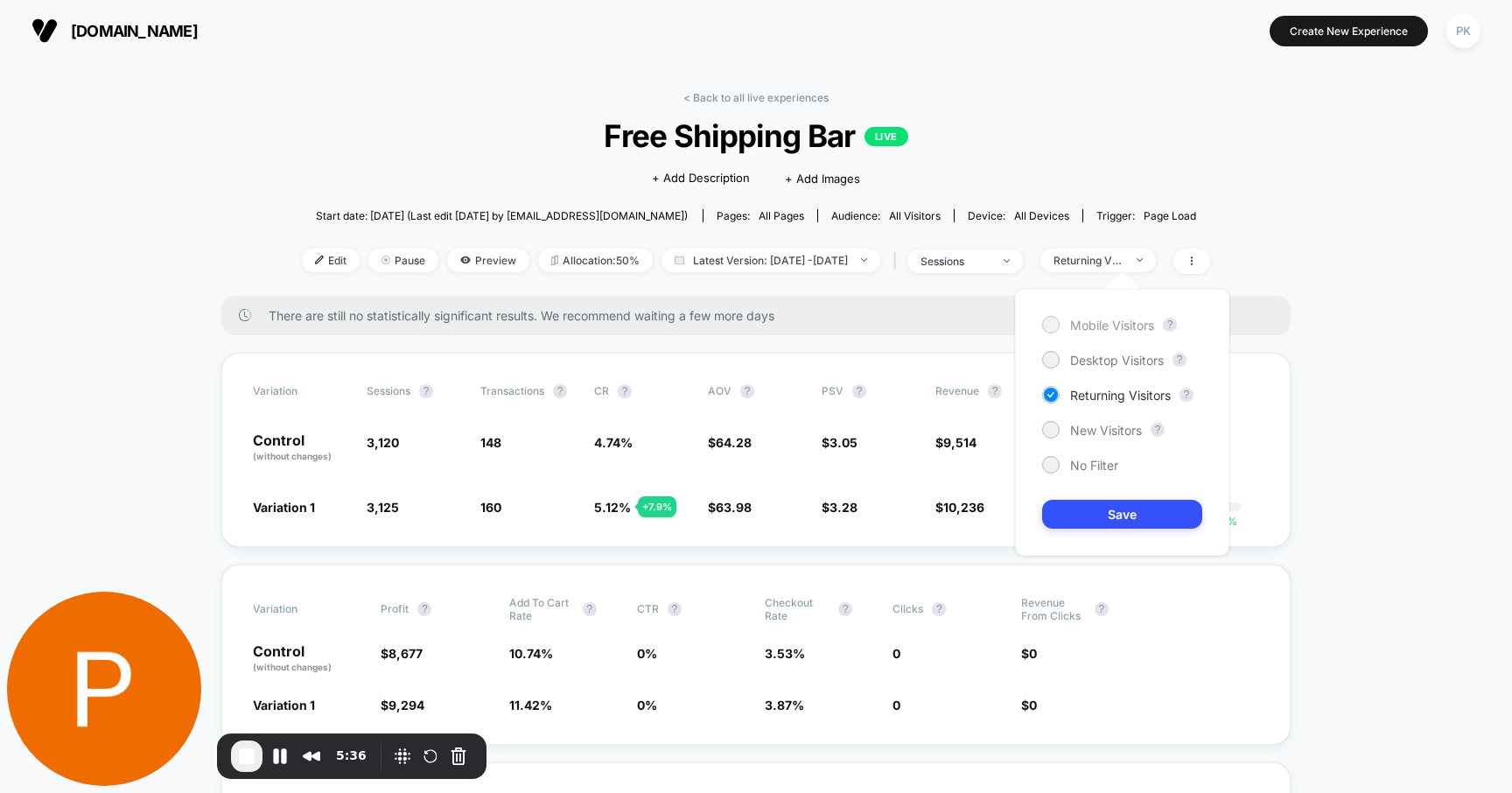
click at [1119, 325] on span "Mobile Visitors" at bounding box center [1112, 325] width 84 height 15
click at [1105, 516] on button "Save" at bounding box center [1121, 514] width 160 height 29
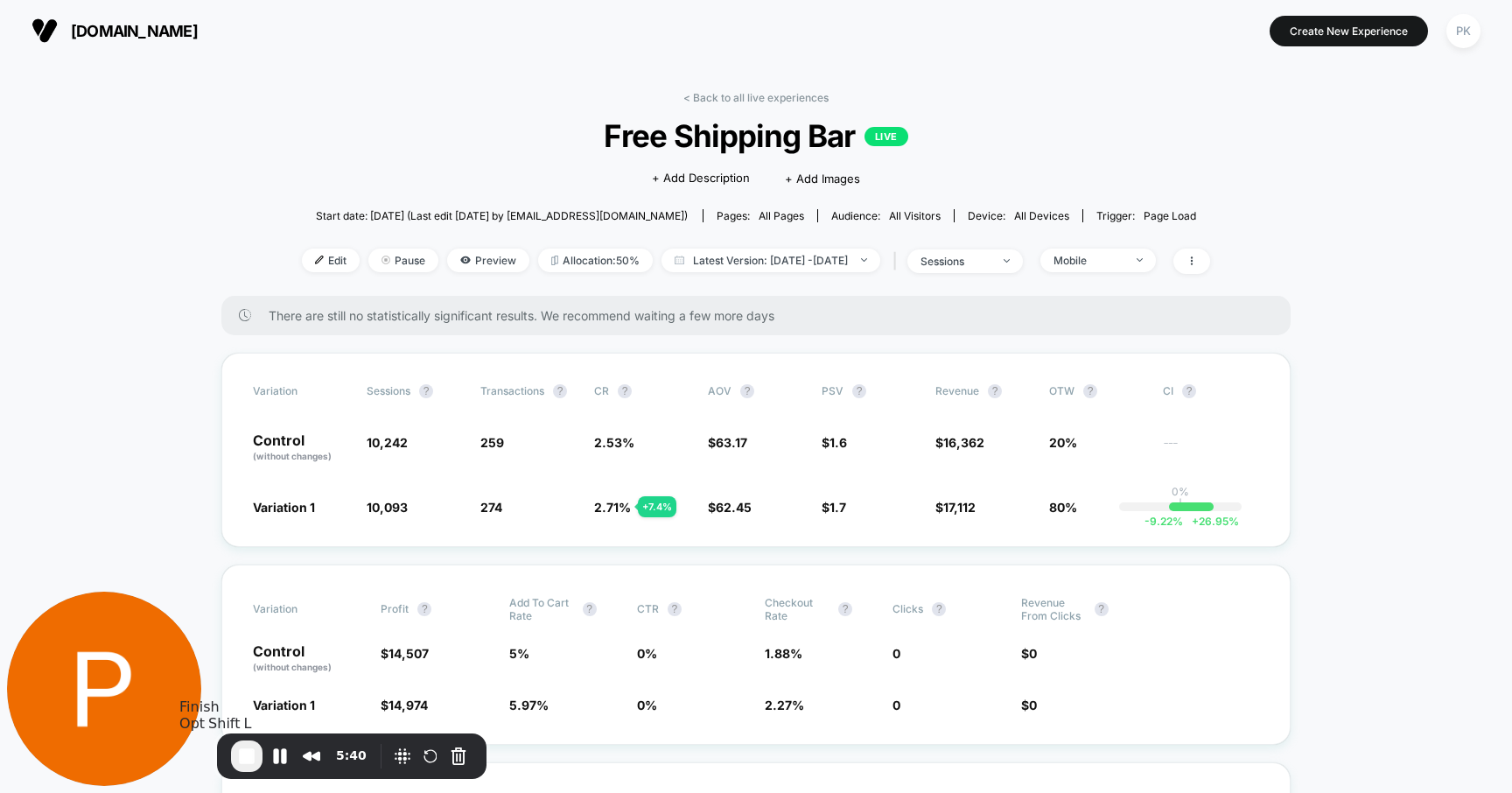
click at [245, 685] on span "End Recording" at bounding box center [246, 756] width 21 height 21
click at [719, 97] on link "< Back to all live experiences" at bounding box center [755, 97] width 145 height 13
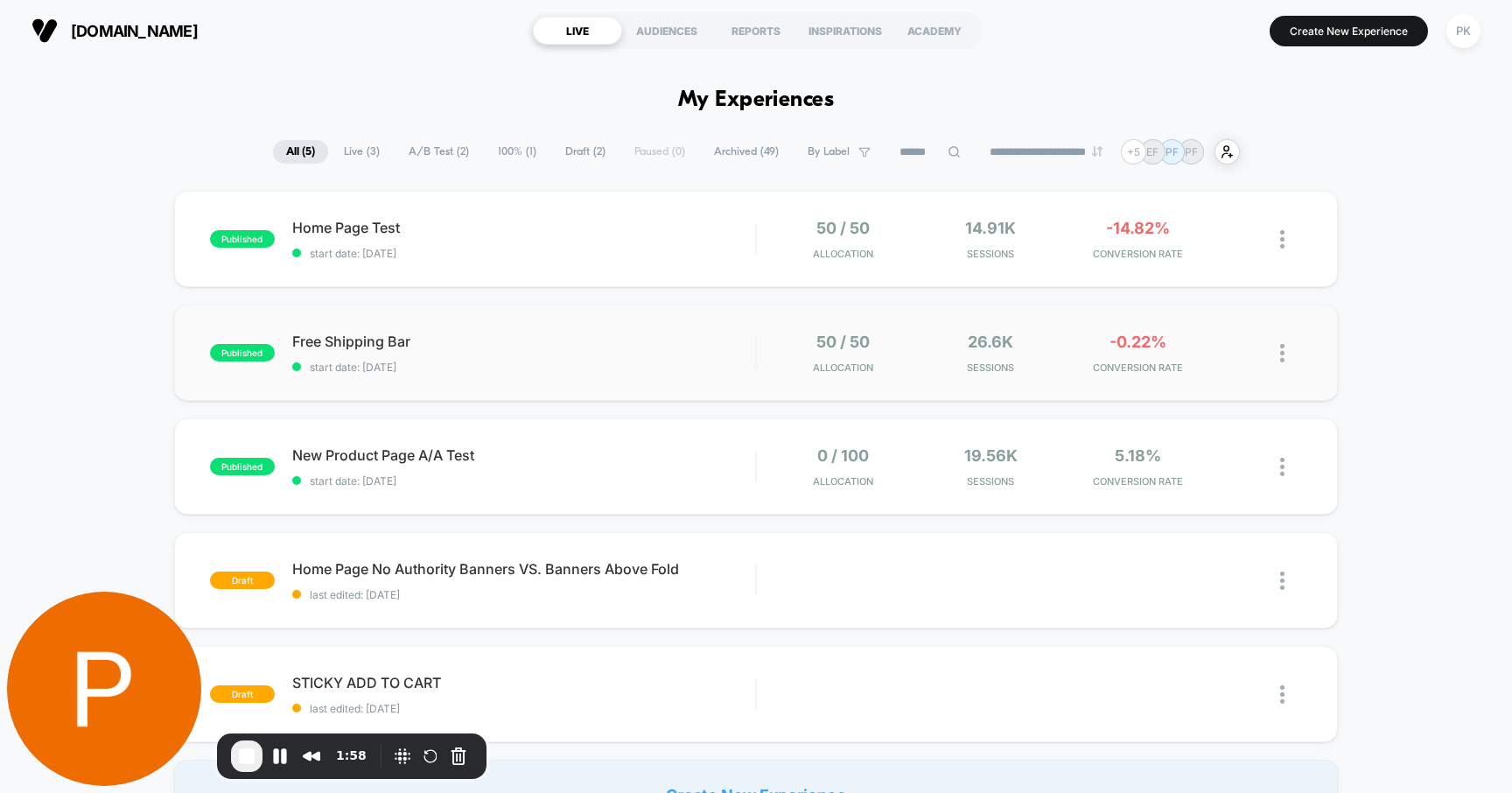
click at [671, 373] on div "published Free Shipping Bar start date: [DATE] 50 / 50 Allocation 26.6k Session…" at bounding box center [756, 352] width 1164 height 97
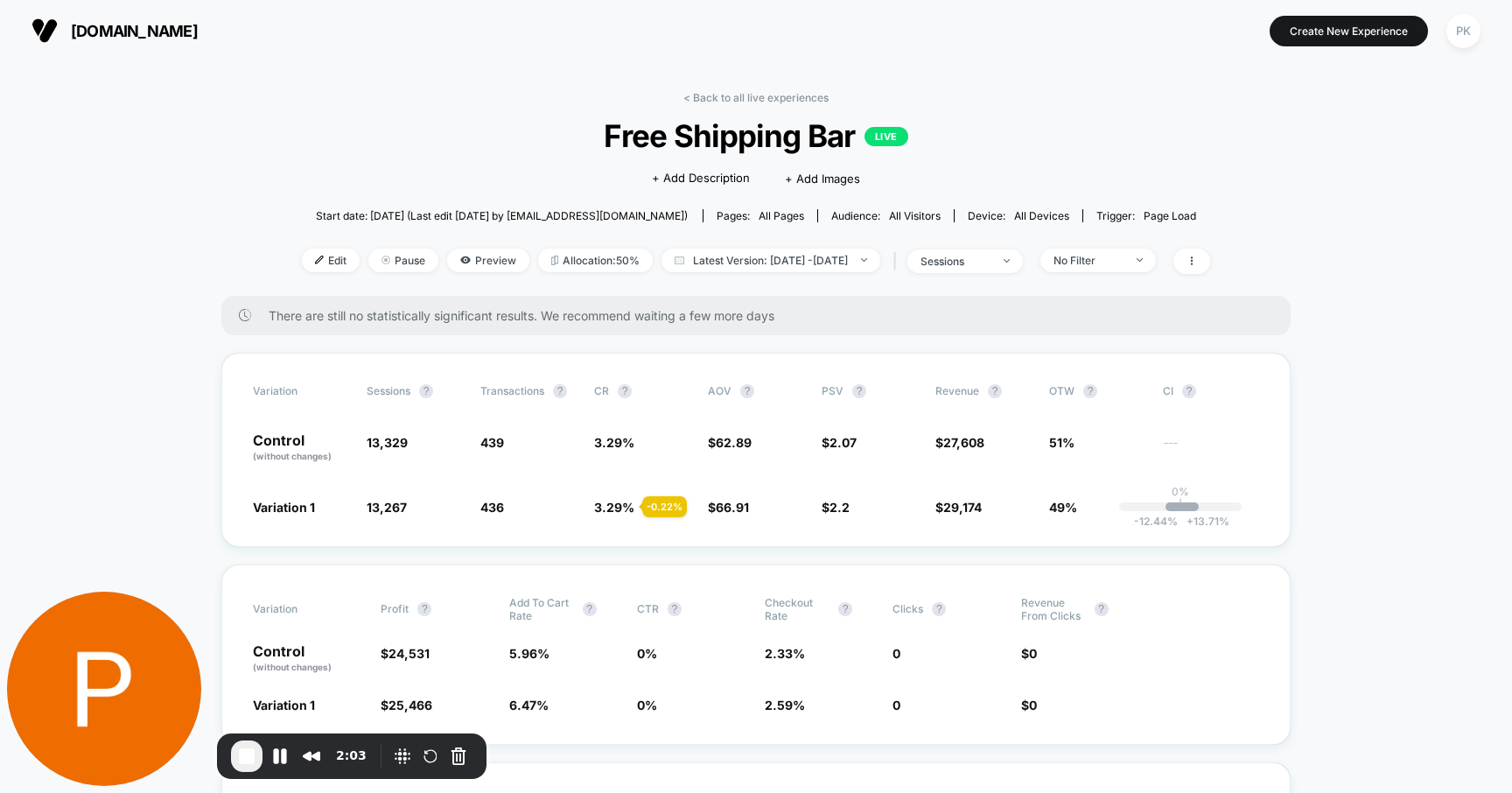
click at [1119, 246] on div "< Back to all live experiences Free Shipping Bar LIVE Click to edit experience …" at bounding box center [755, 193] width 908 height 205
click at [1119, 254] on div "No Filter" at bounding box center [1088, 261] width 70 height 13
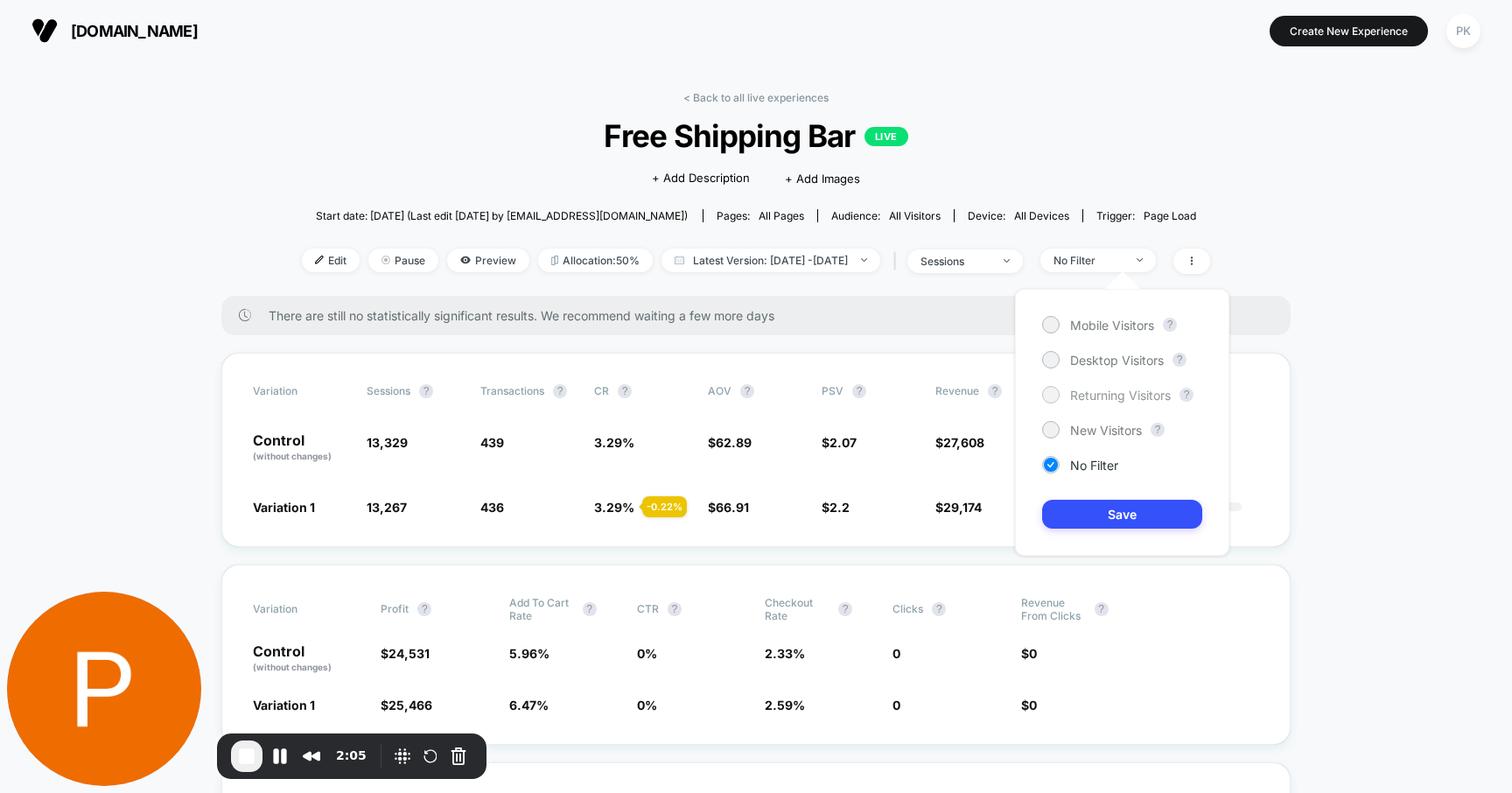
click at [1103, 396] on span "Returning Visitors" at bounding box center [1119, 396] width 100 height 15
click at [1105, 510] on button "Save" at bounding box center [1121, 514] width 160 height 29
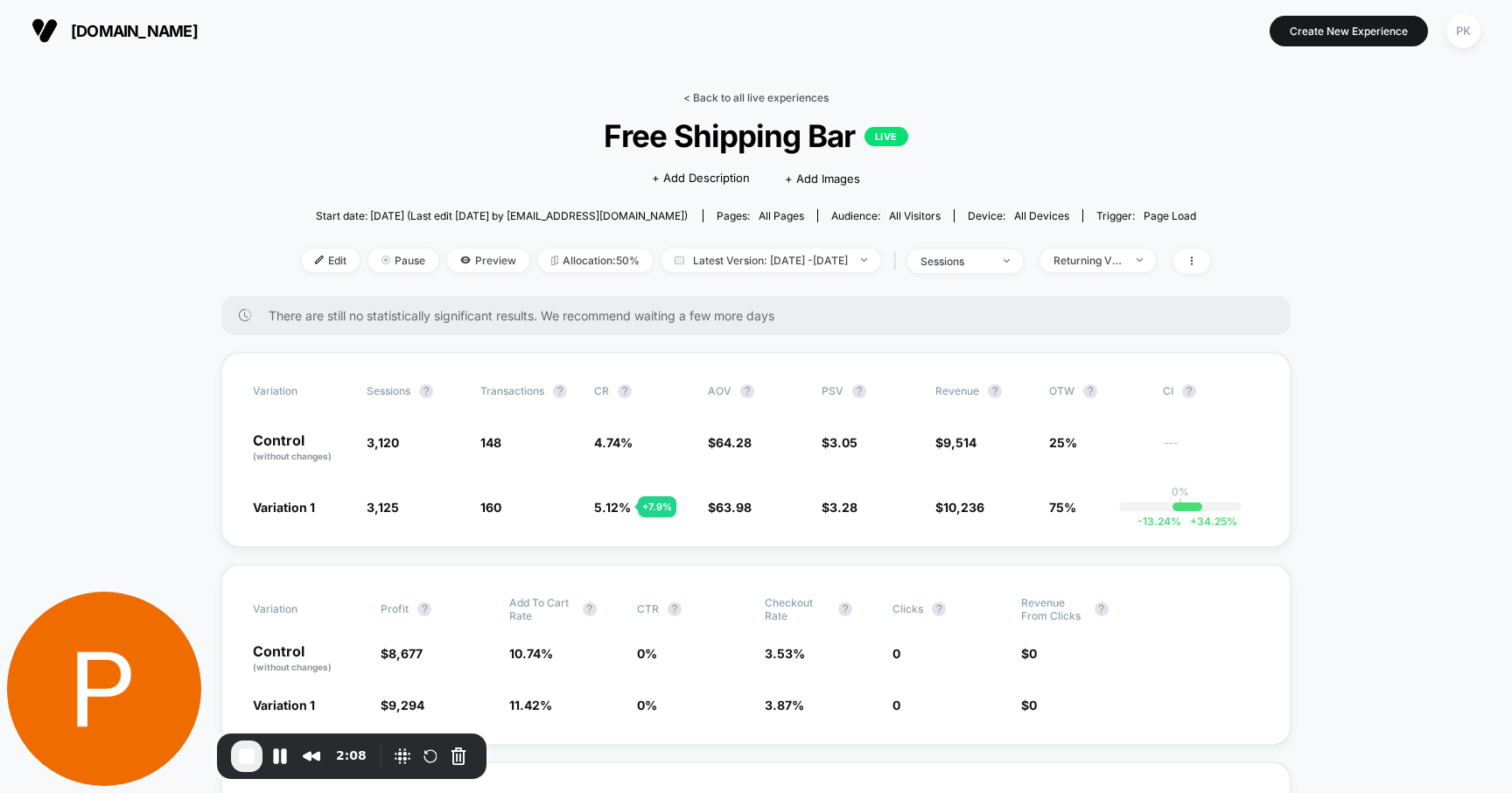
click at [763, 100] on link "< Back to all live experiences" at bounding box center [755, 97] width 145 height 13
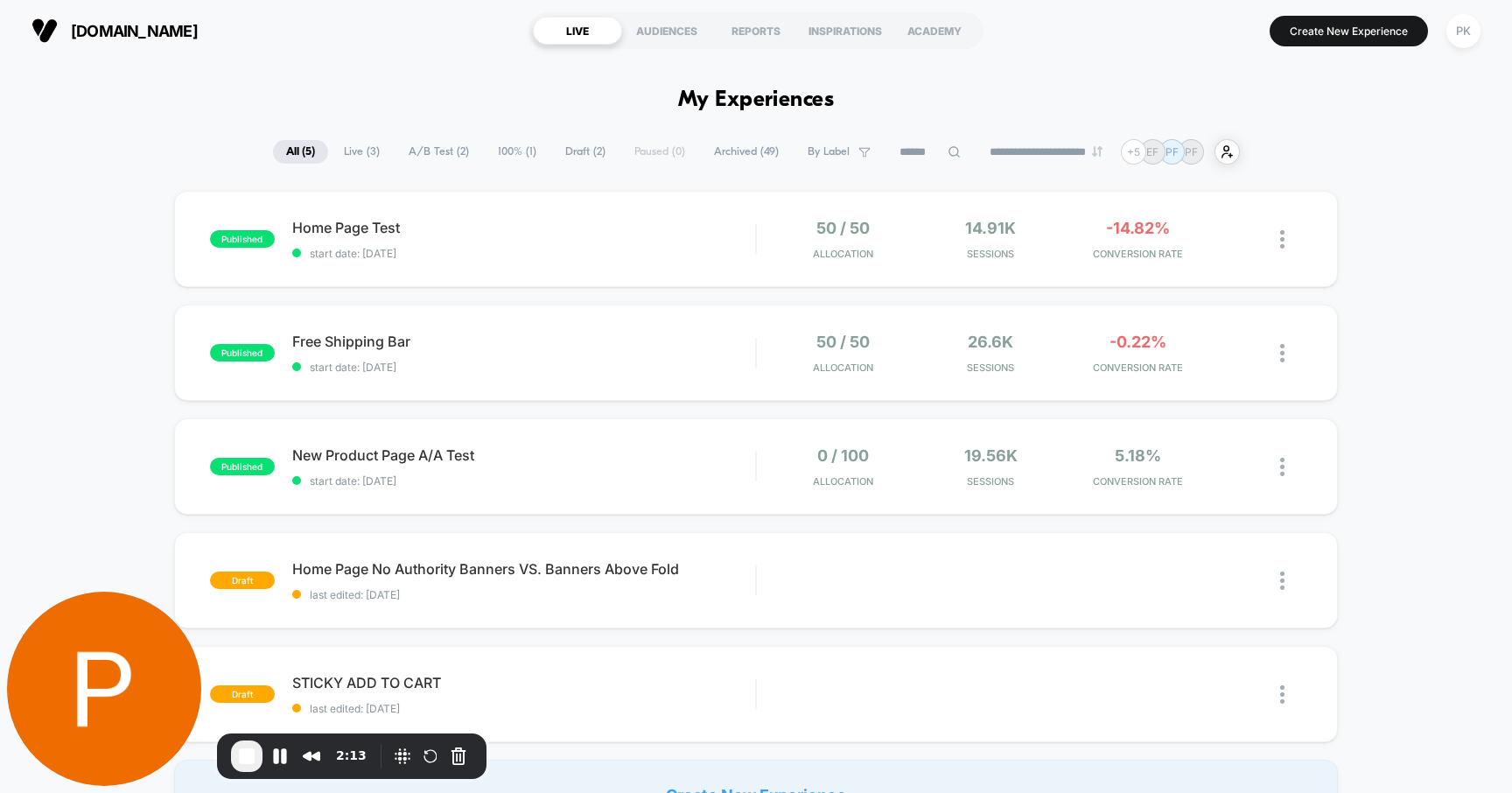
click at [725, 159] on span "Archived ( 49 )" at bounding box center [746, 151] width 91 height 23
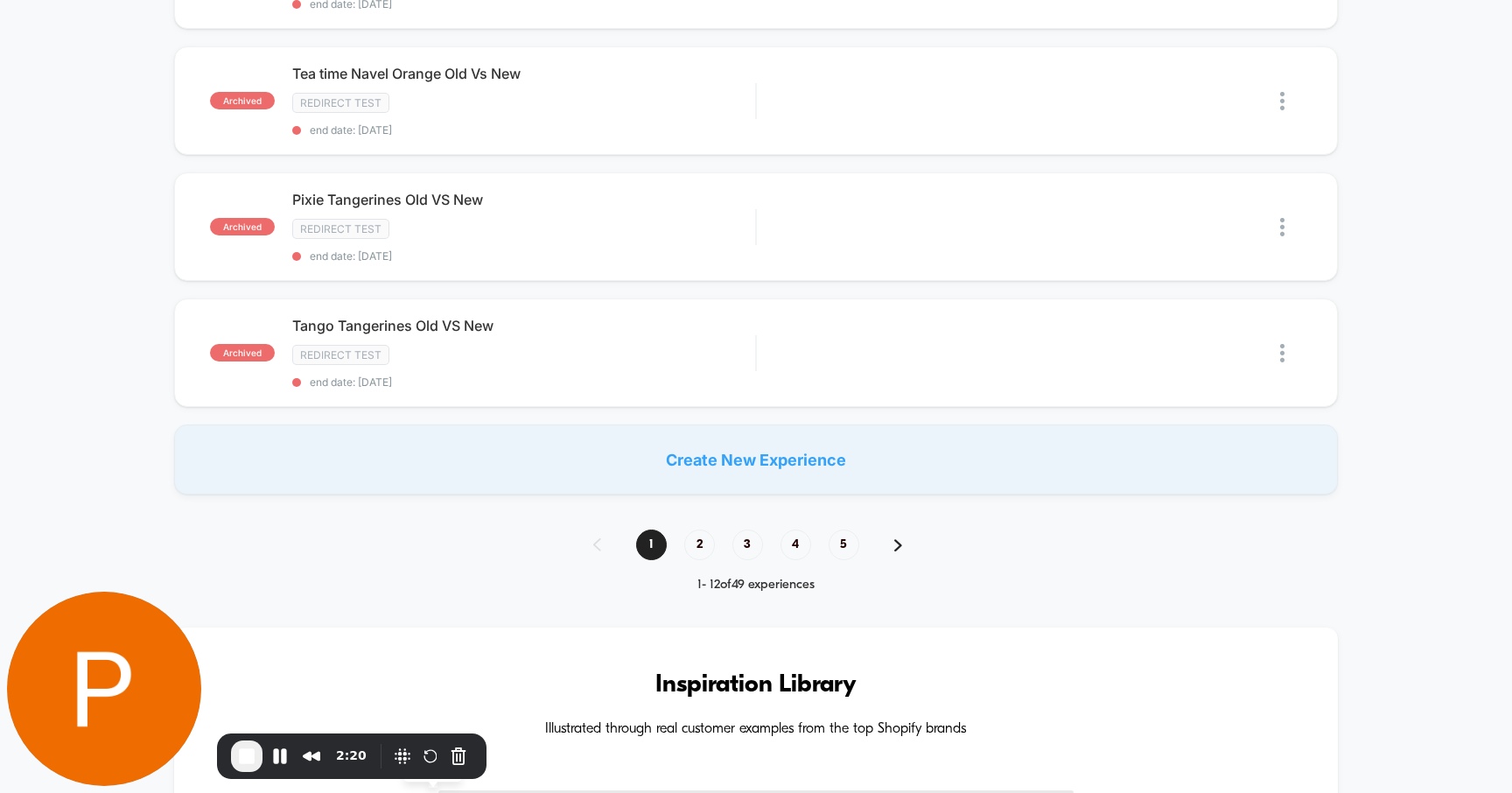
scroll to position [1494, 0]
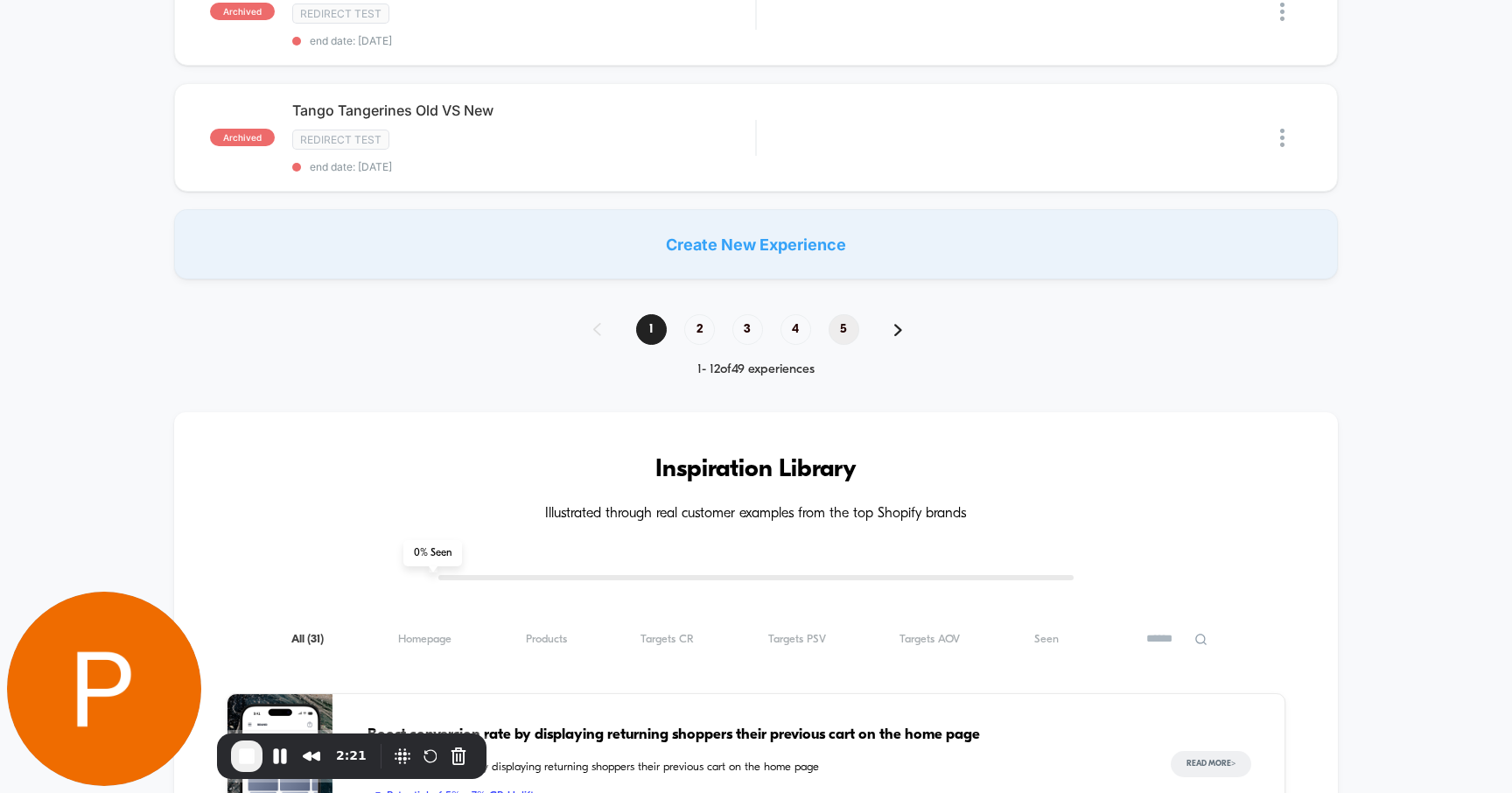
click at [841, 314] on span "5" at bounding box center [843, 329] width 31 height 31
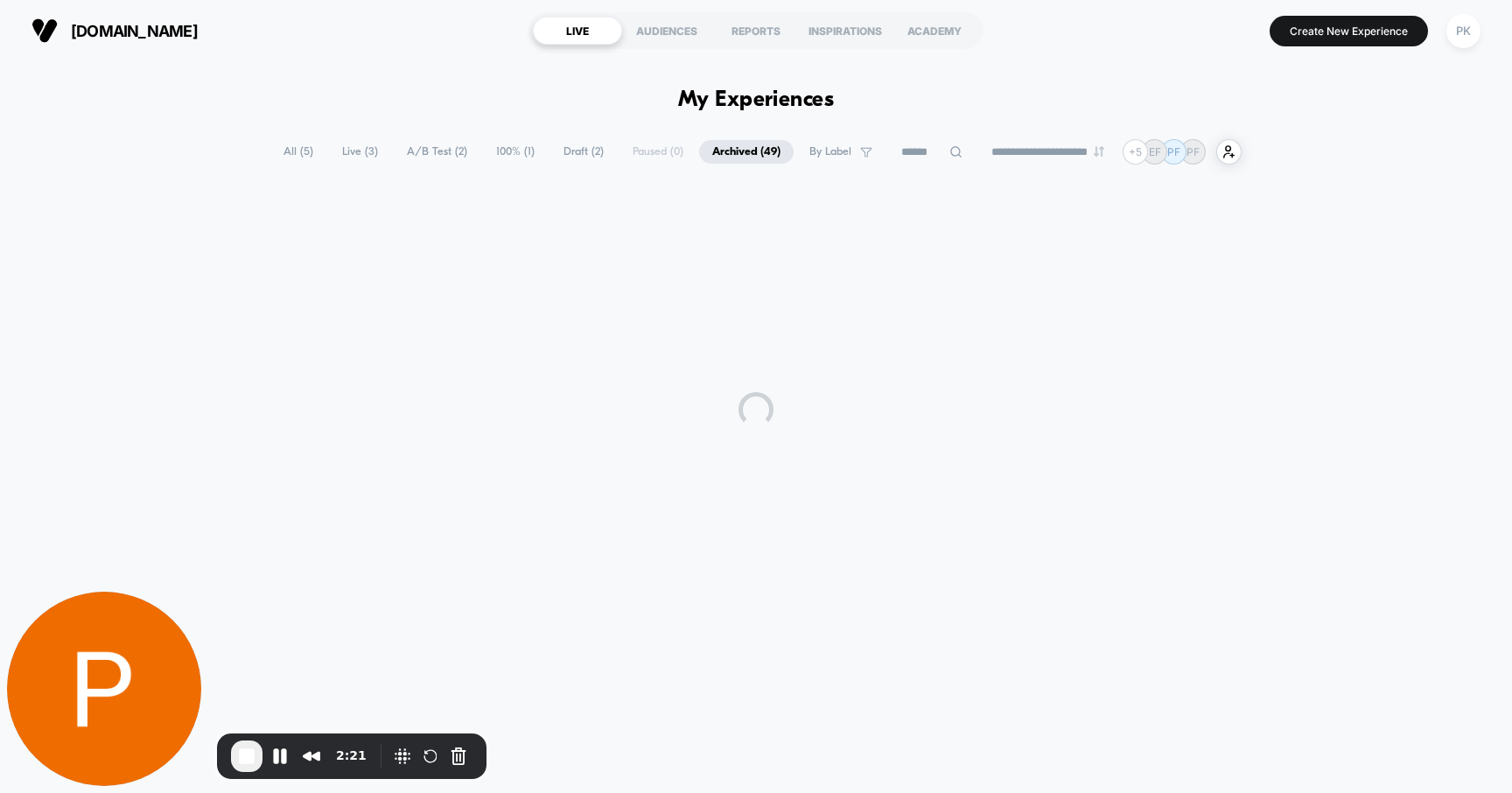
scroll to position [0, 0]
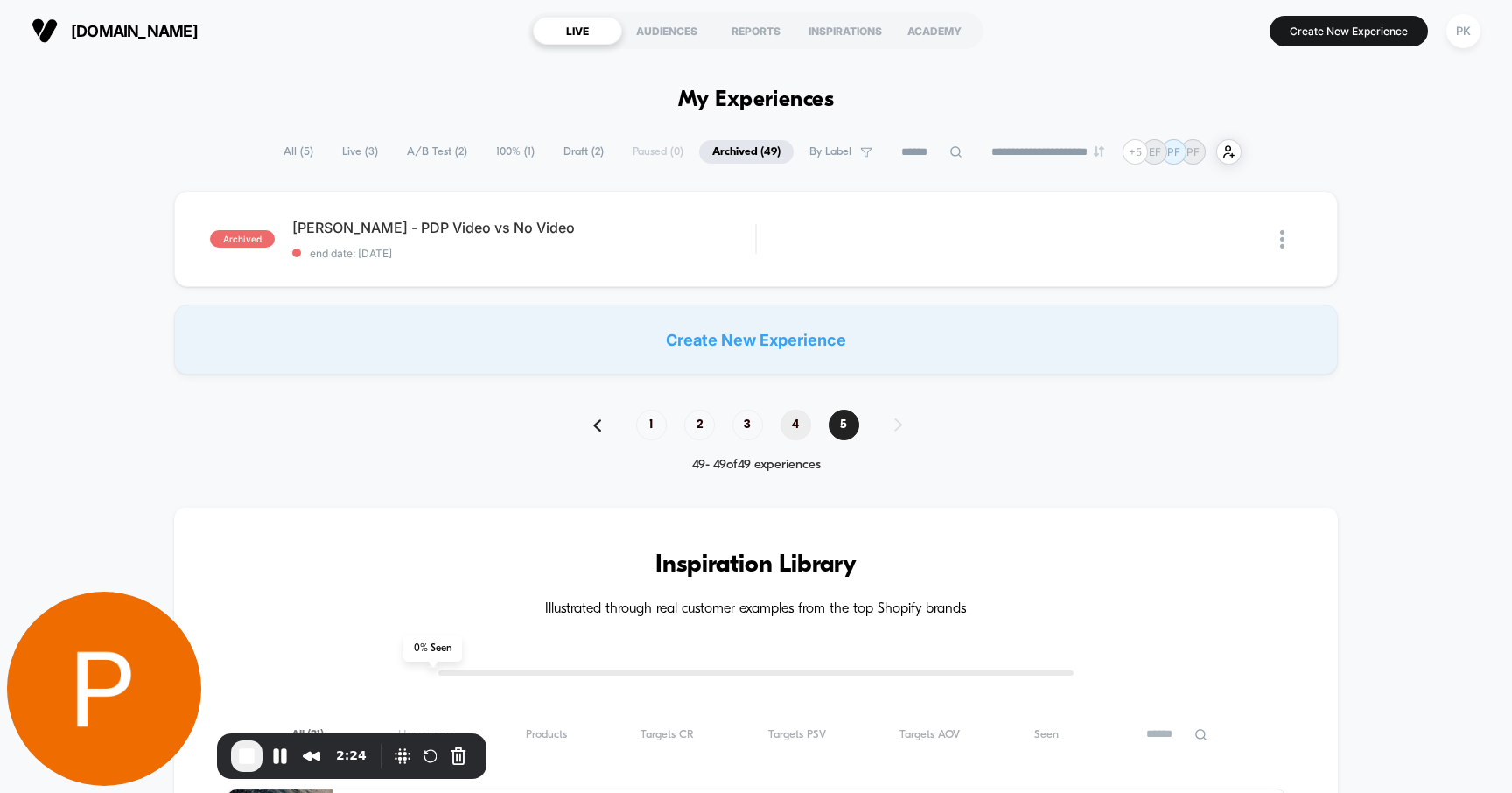
click at [801, 427] on span "4" at bounding box center [795, 425] width 31 height 31
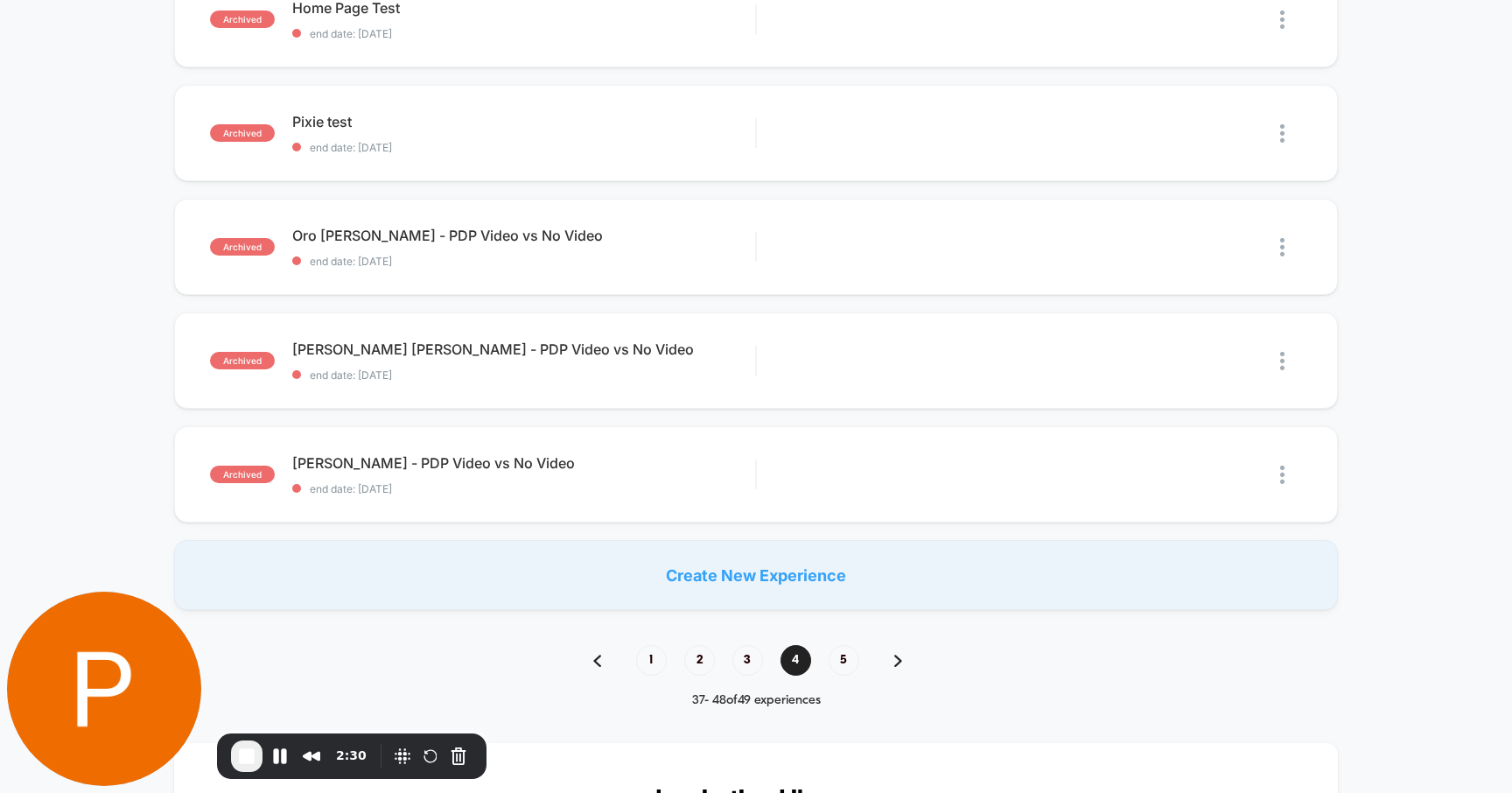
scroll to position [1018, 0]
click at [756, 656] on span "3" at bounding box center [748, 658] width 31 height 31
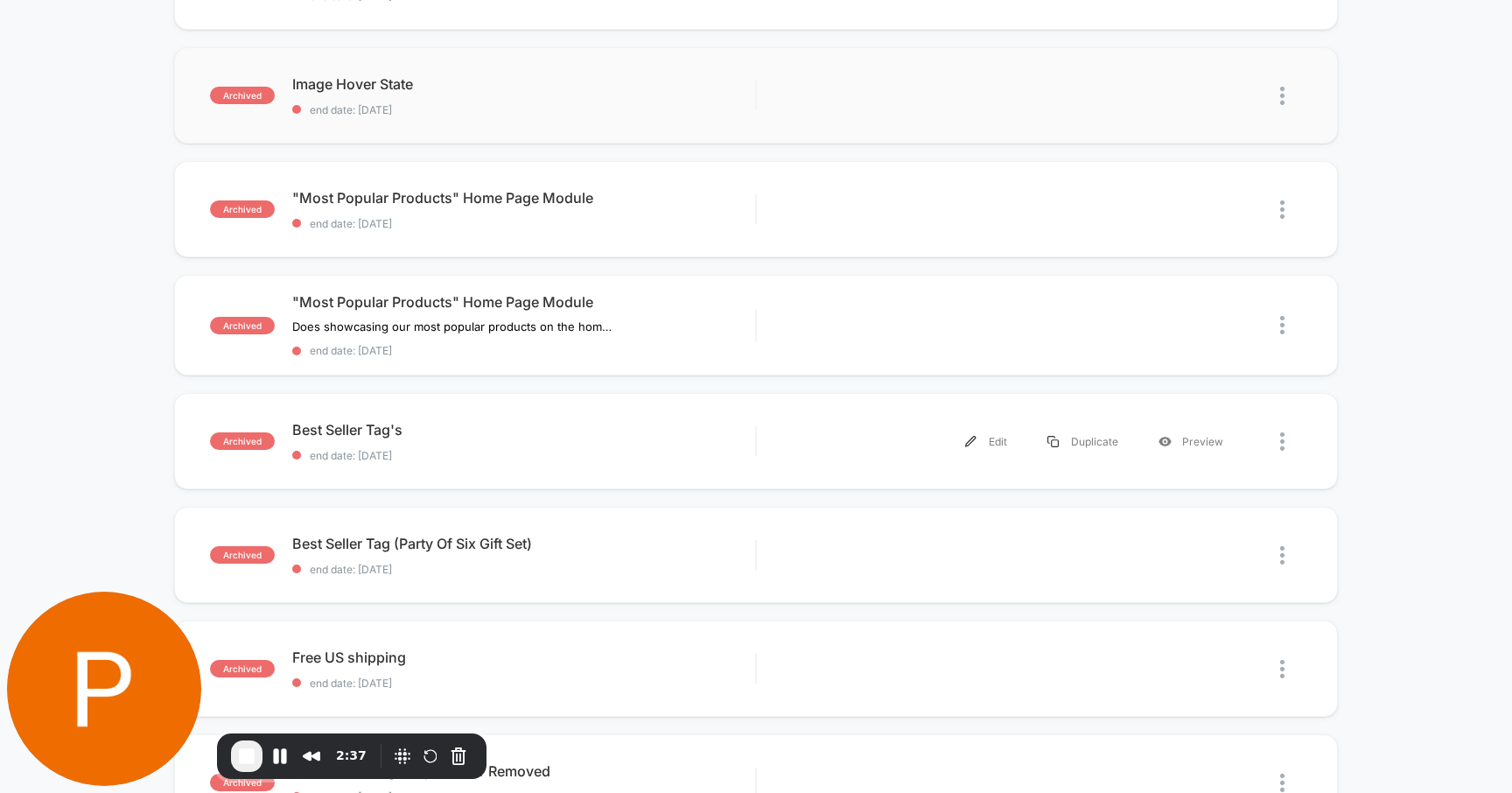
scroll to position [372, 0]
click at [352, 426] on span "Best Seller Tag's Click to edit experience details" at bounding box center [524, 428] width 464 height 18
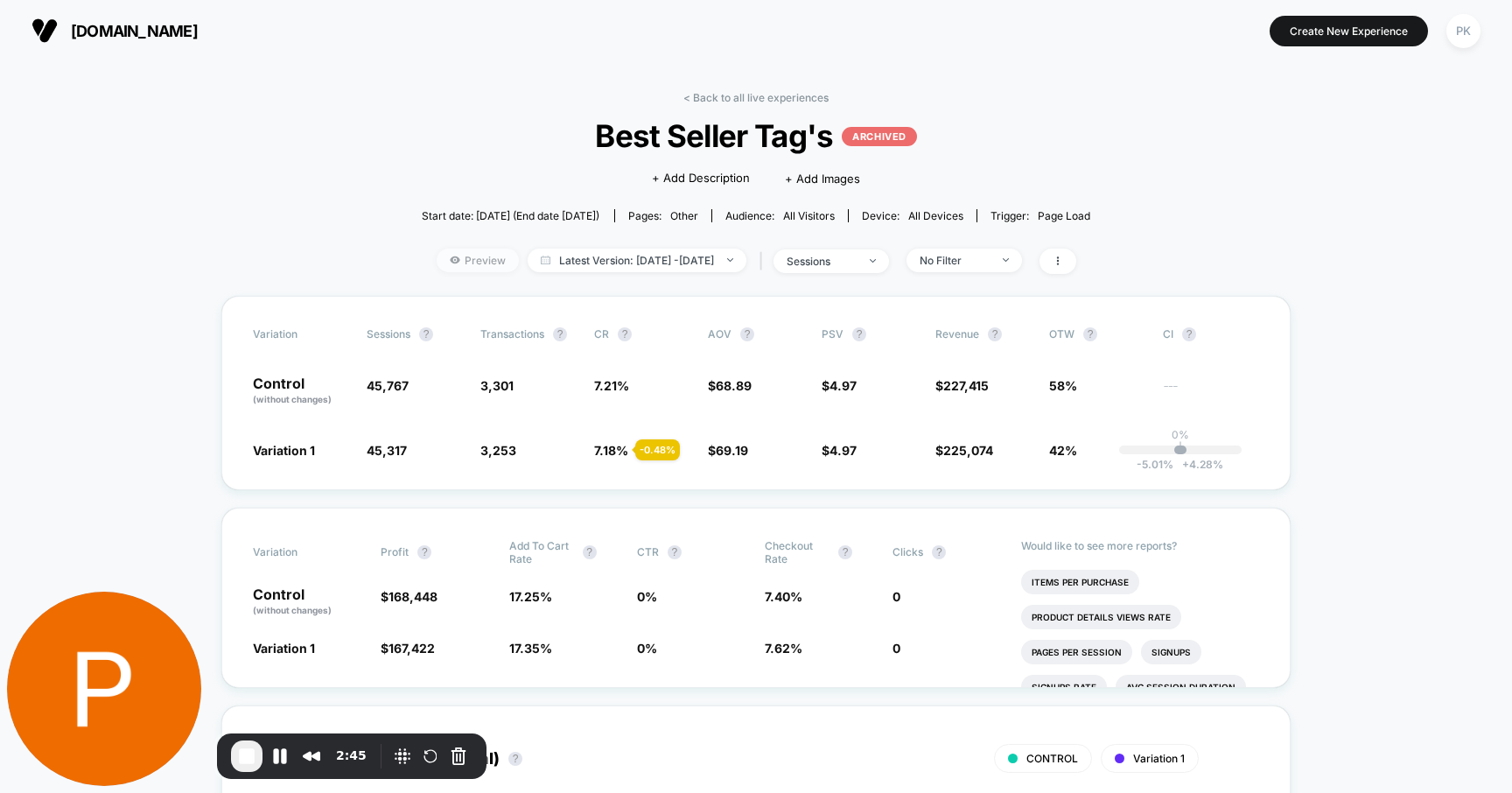
click at [474, 259] on span "Preview" at bounding box center [478, 260] width 82 height 23
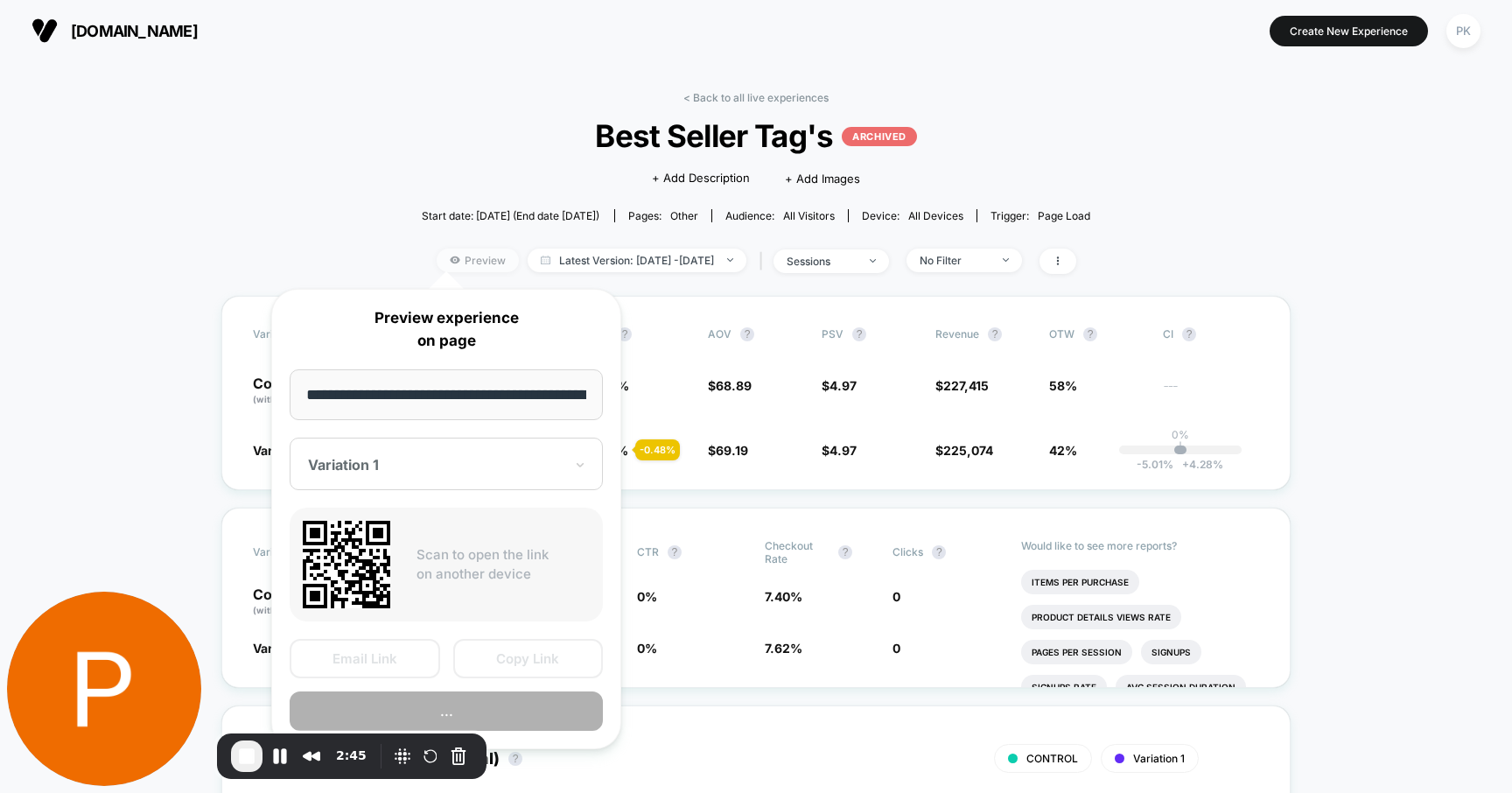
scroll to position [0, 126]
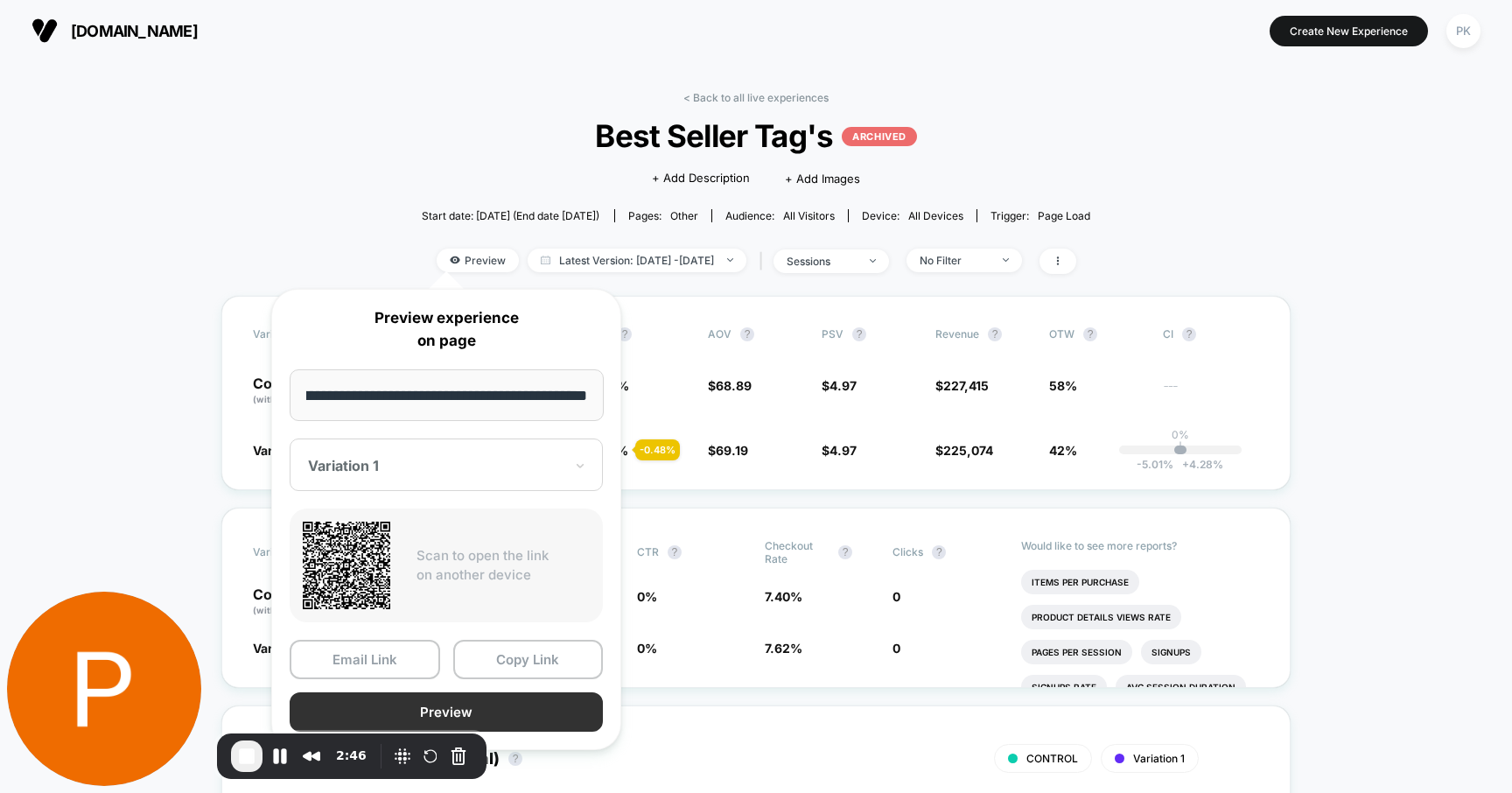
click at [461, 685] on button "Preview" at bounding box center [446, 712] width 313 height 39
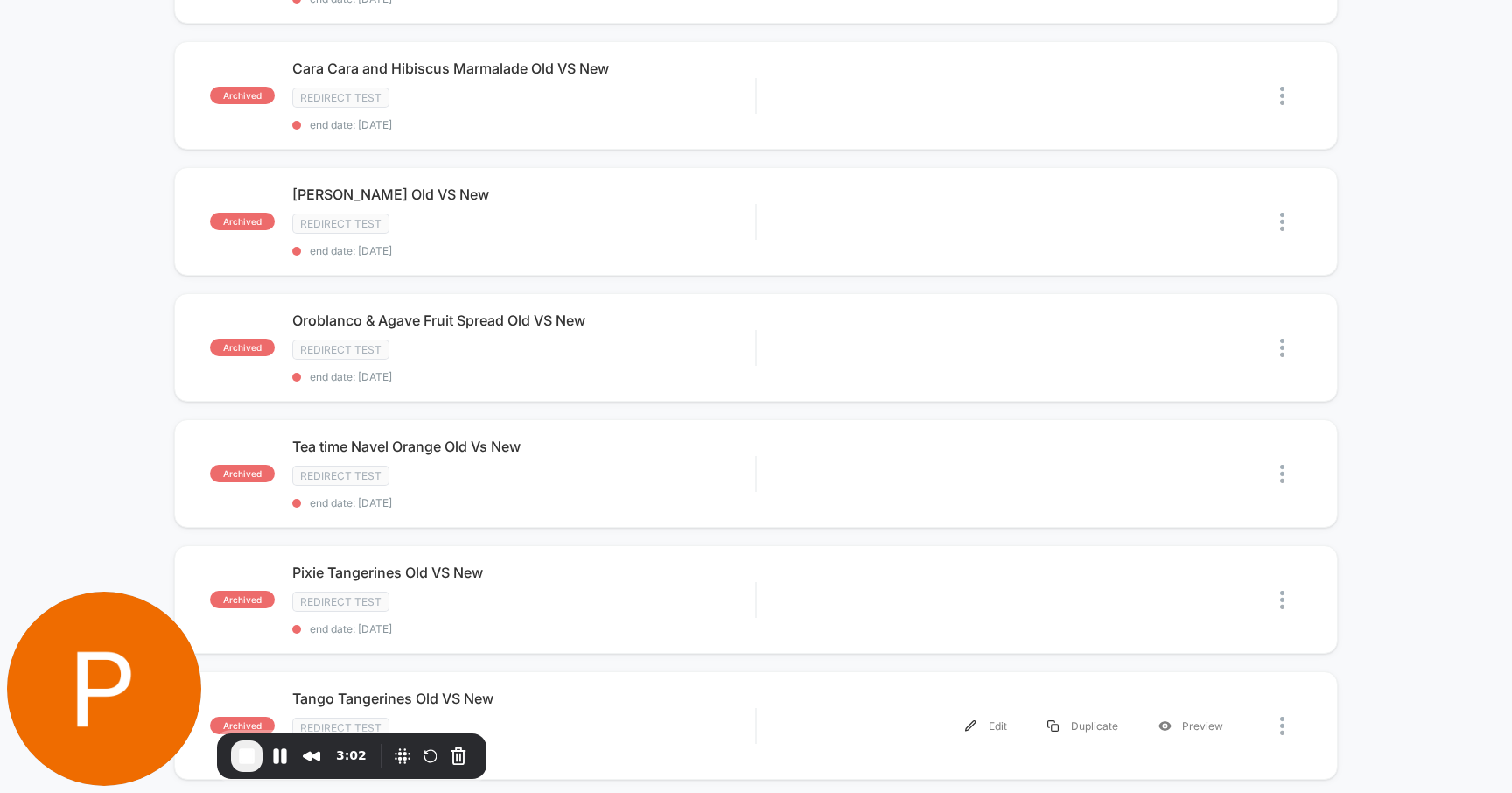
scroll to position [1200, 0]
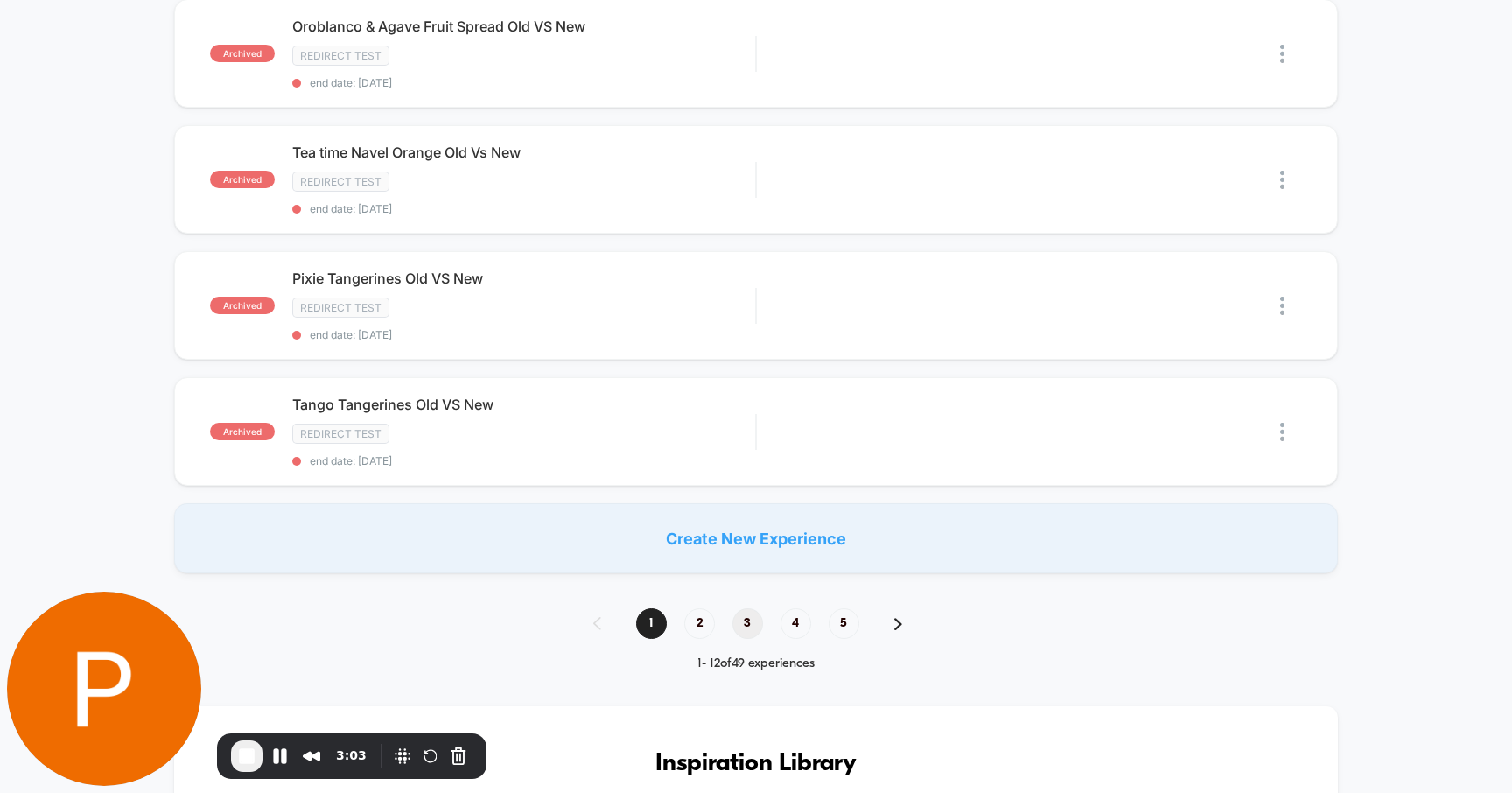
click at [744, 618] on span "3" at bounding box center [748, 623] width 31 height 31
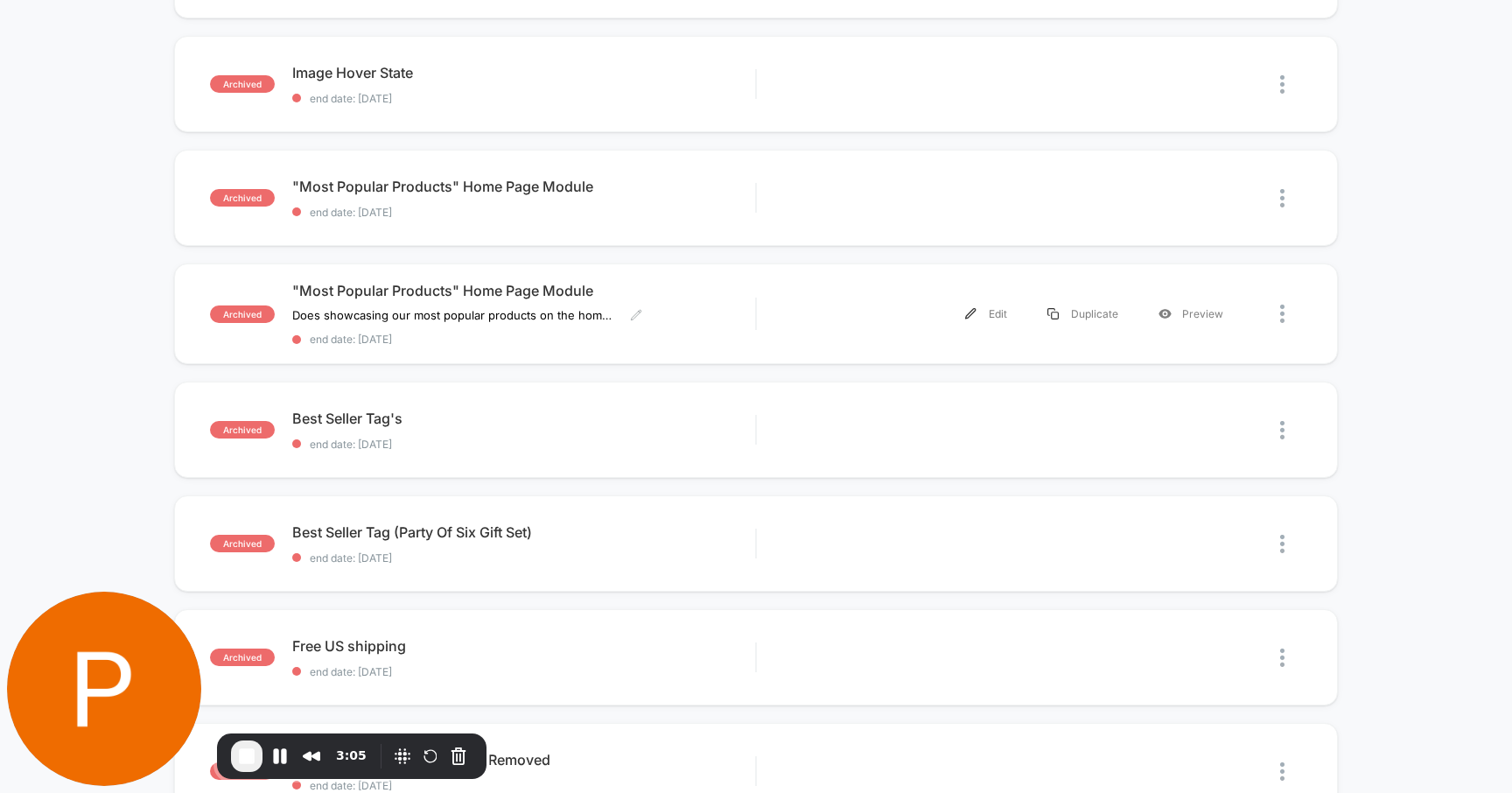
scroll to position [483, 0]
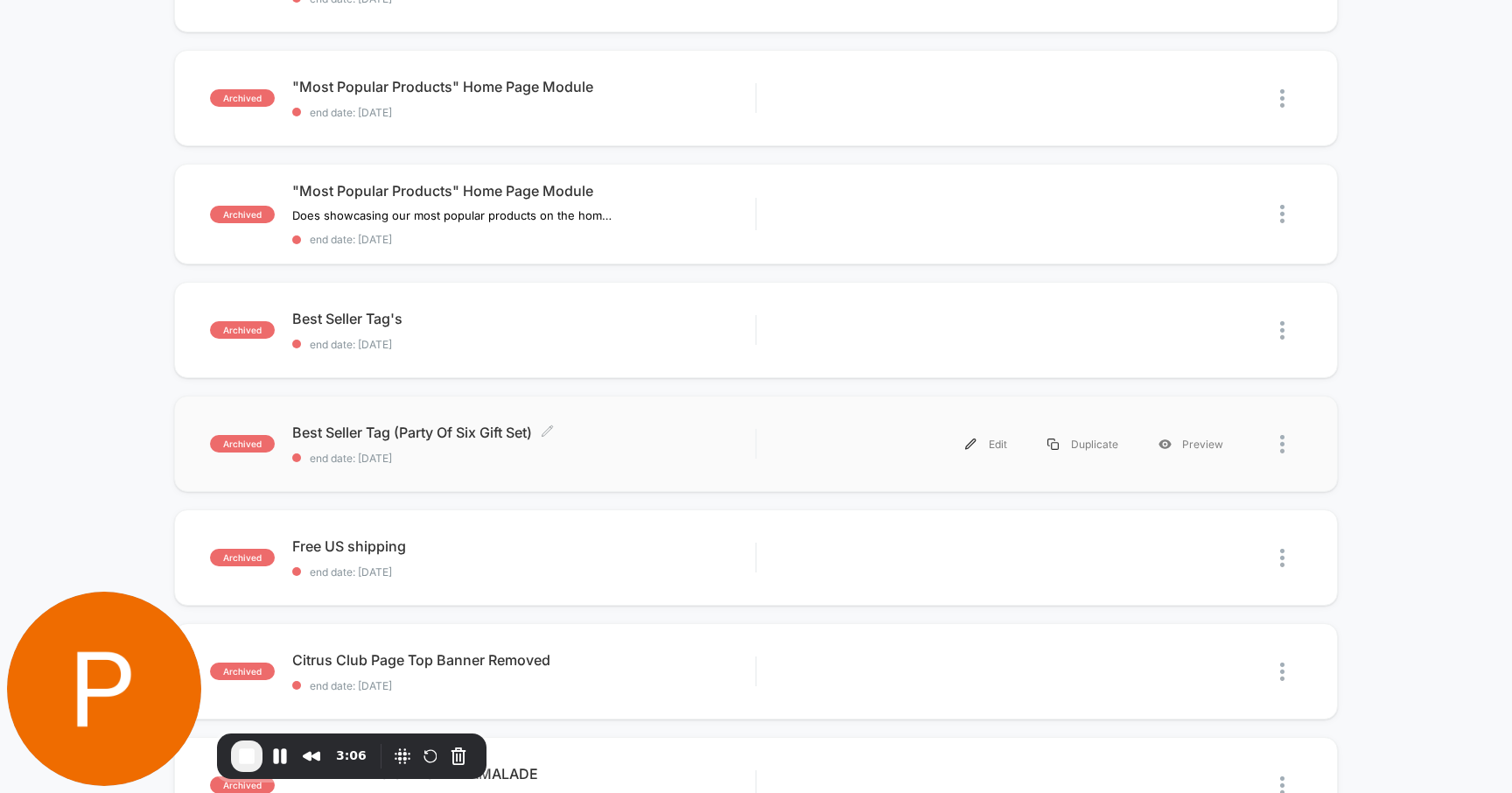
click at [323, 427] on span "Best Seller Tag (Party Of Six Gift Set) Click to edit experience details" at bounding box center [524, 432] width 464 height 18
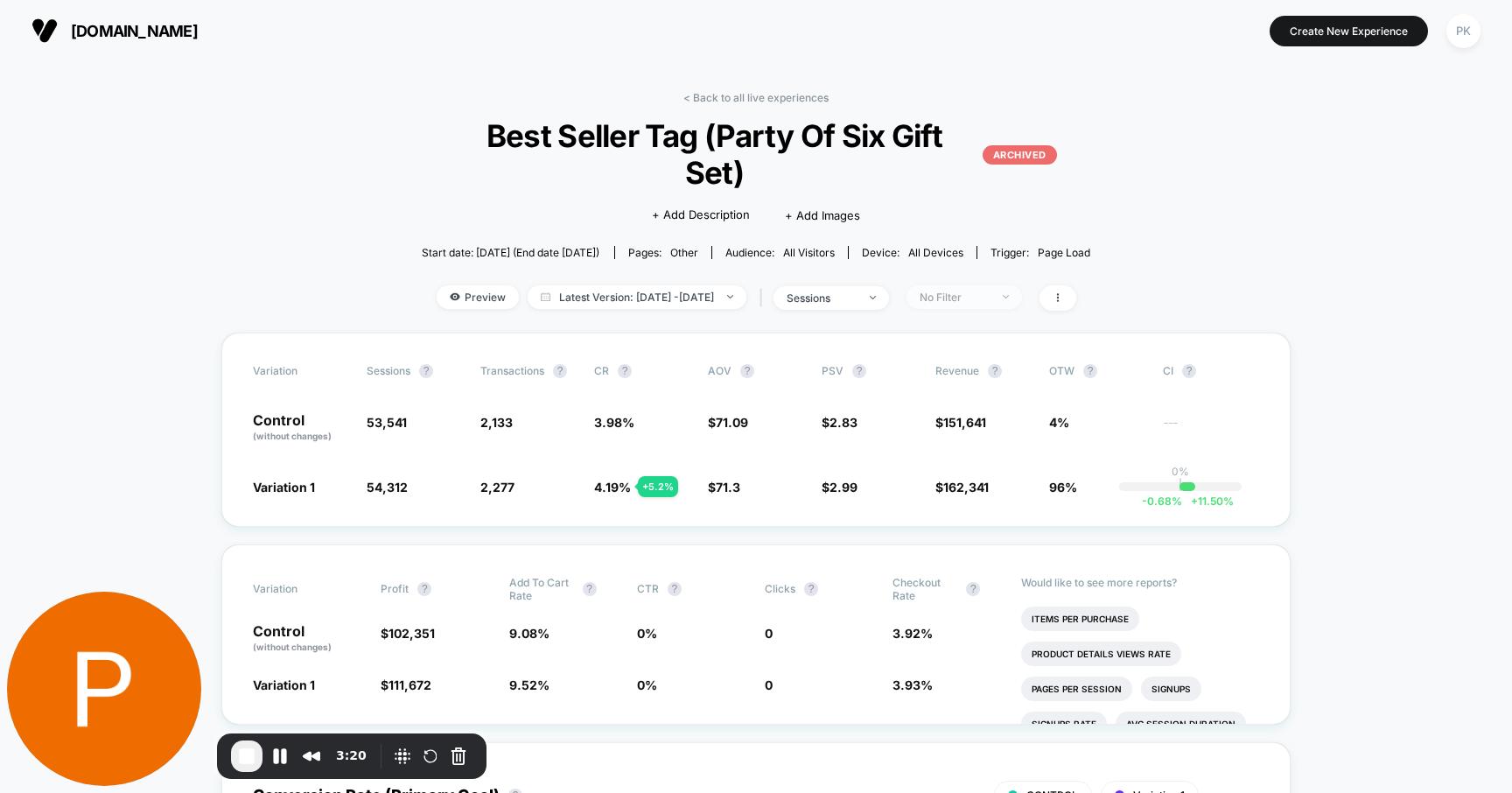
click at [982, 291] on div "No Filter" at bounding box center [955, 297] width 70 height 13
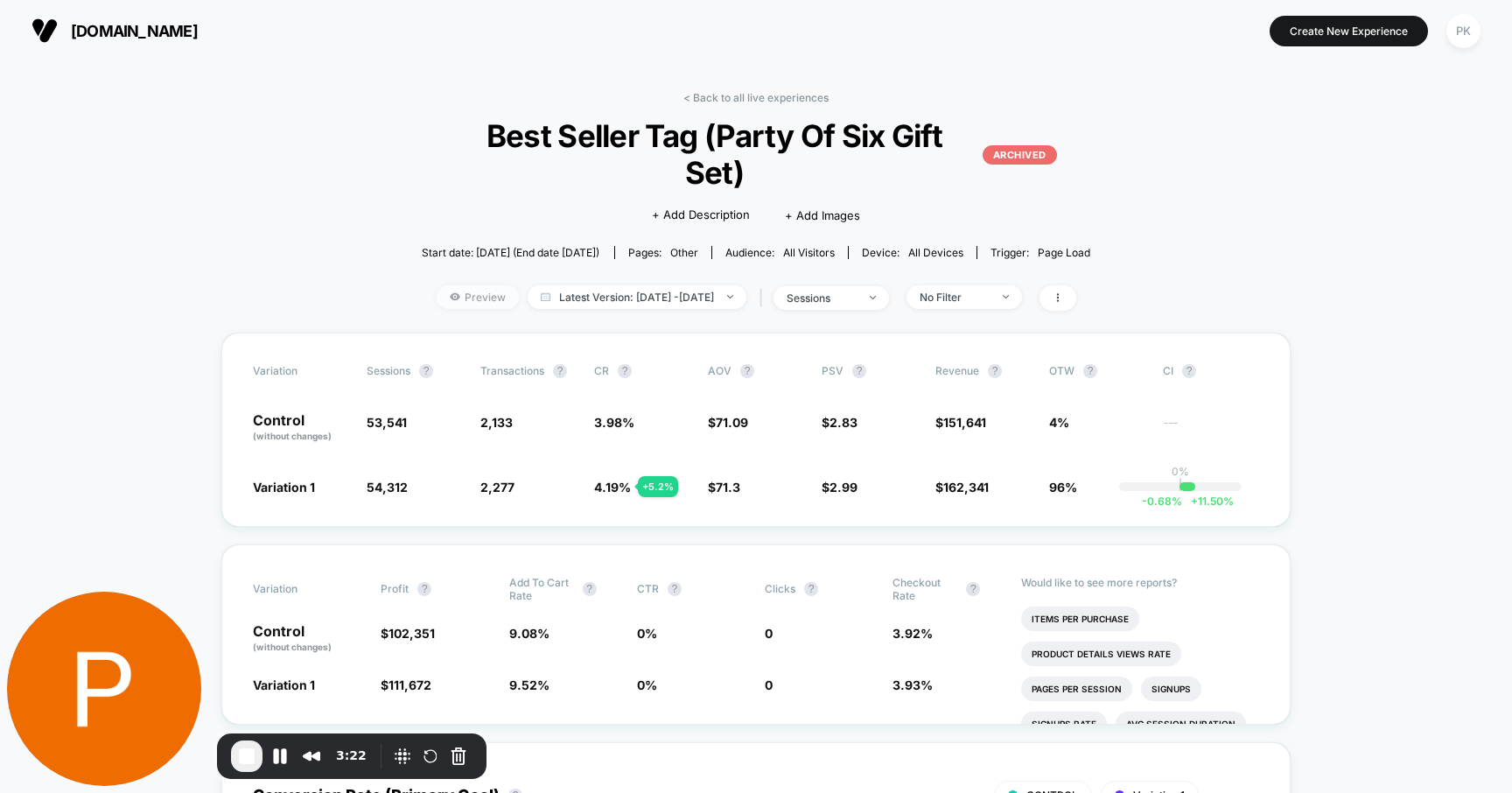
click at [470, 285] on span "Preview" at bounding box center [478, 296] width 82 height 23
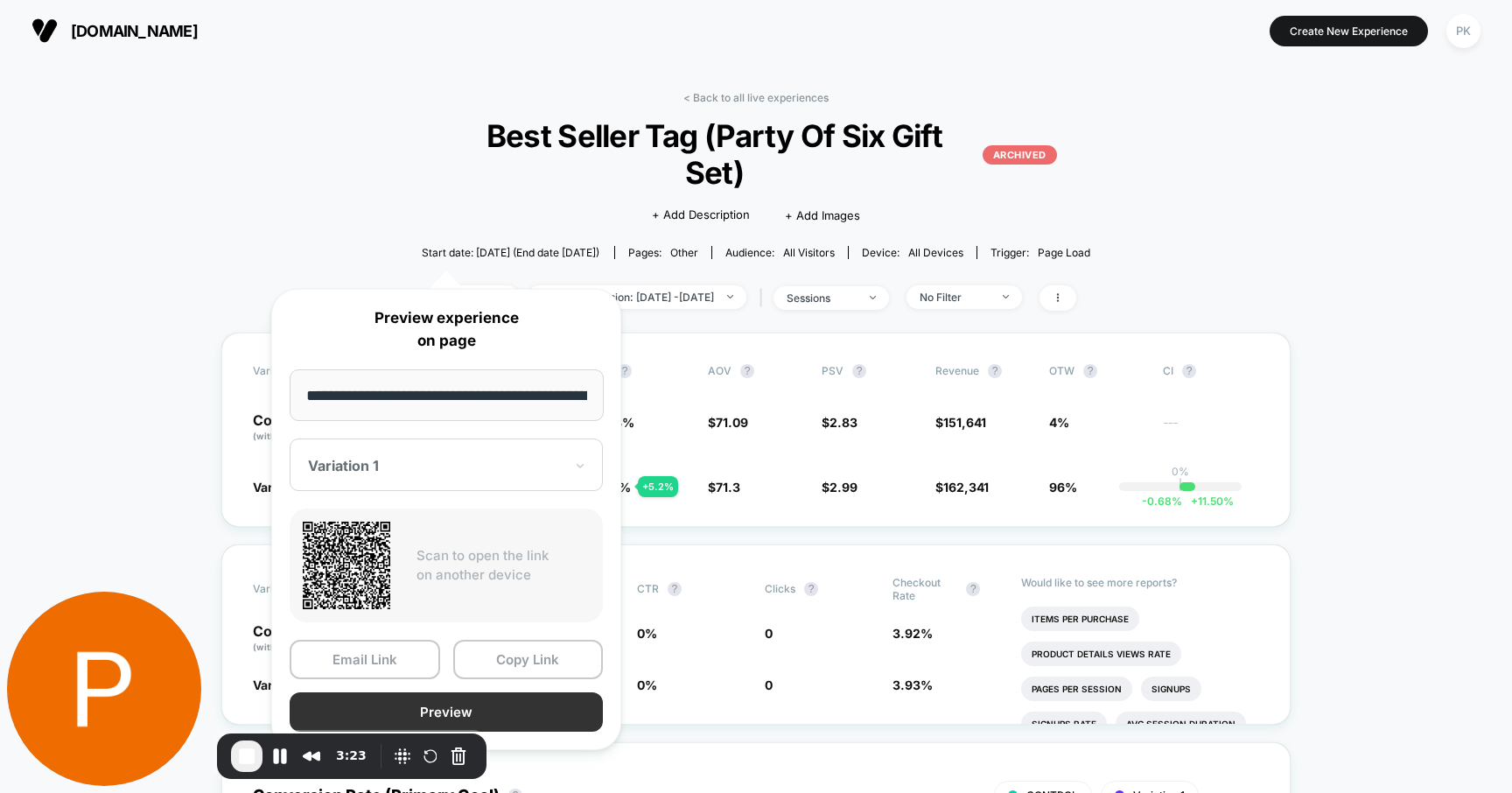
click at [429, 685] on button "Preview" at bounding box center [446, 712] width 313 height 39
